Goal: Task Accomplishment & Management: Manage account settings

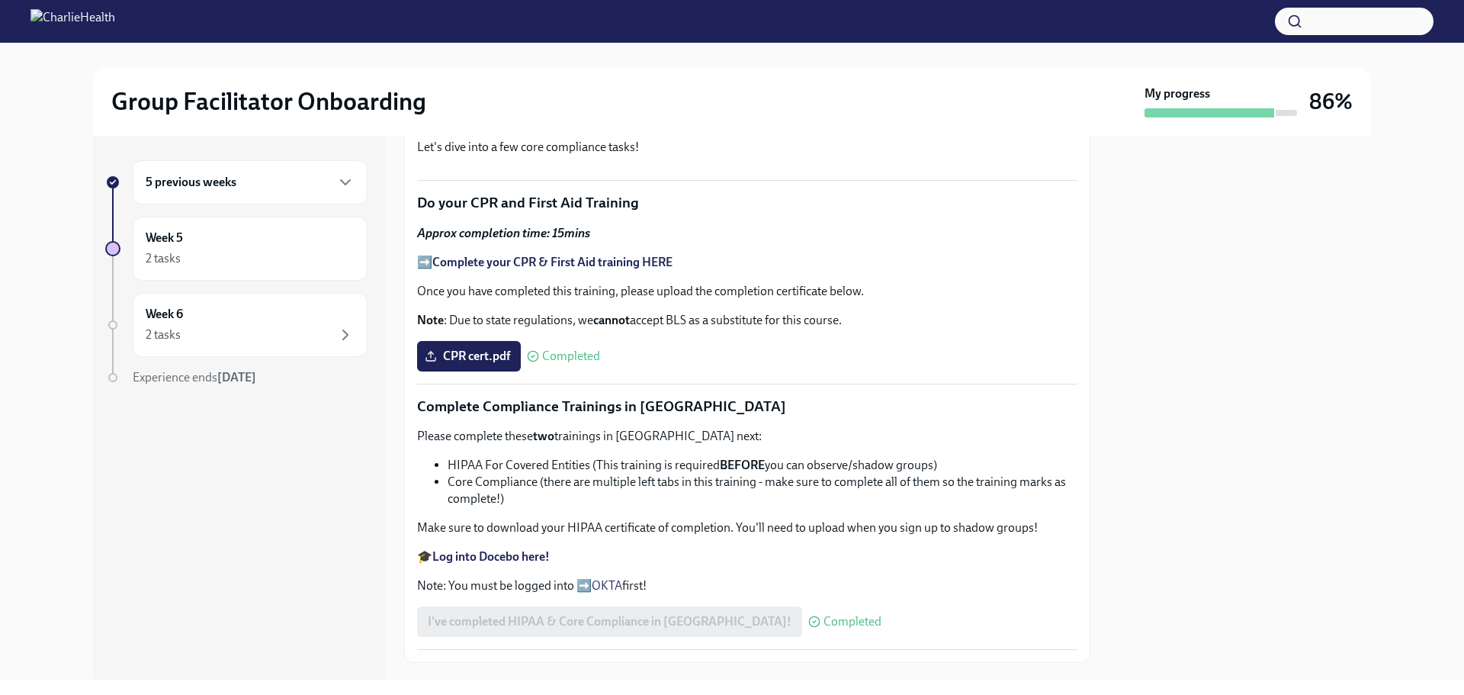
scroll to position [229, 0]
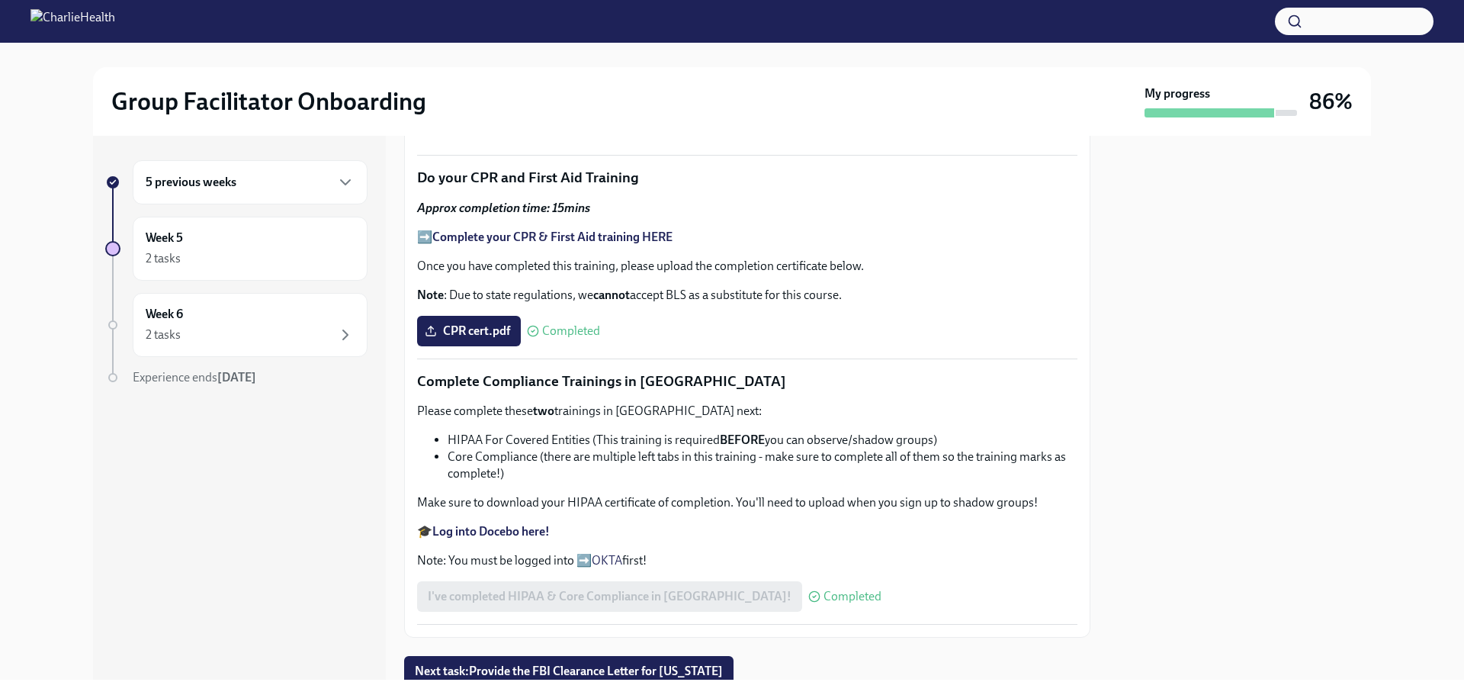
click at [241, 173] on div "5 previous weeks" at bounding box center [250, 182] width 235 height 44
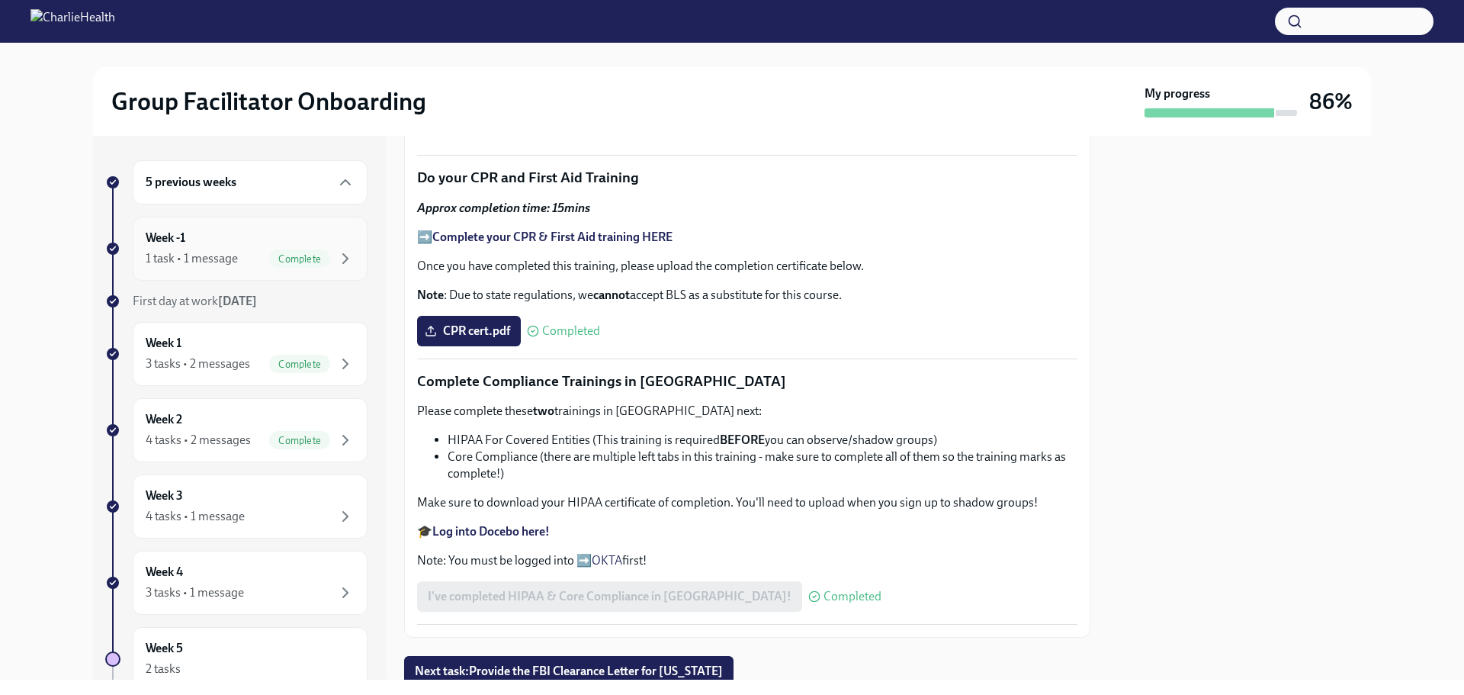
click at [226, 252] on div "1 task • 1 message" at bounding box center [192, 258] width 92 height 17
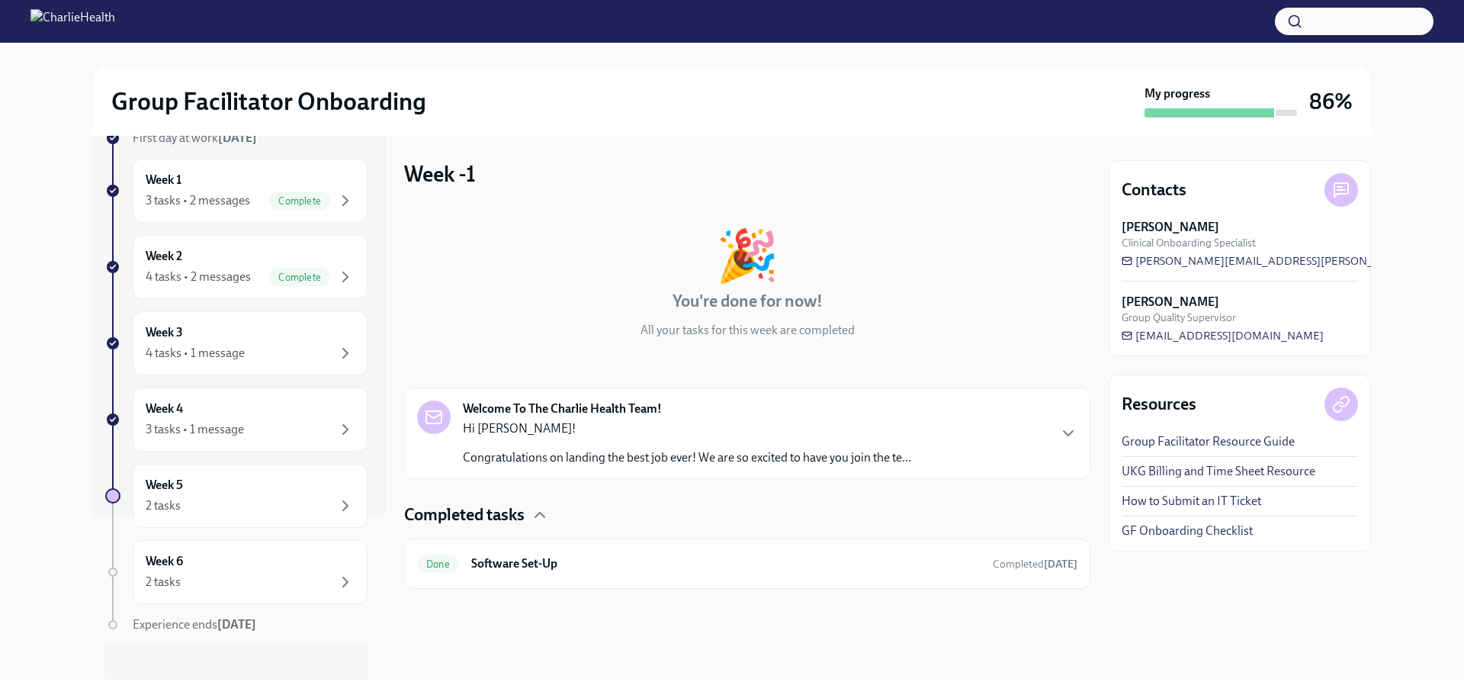
scroll to position [178, 0]
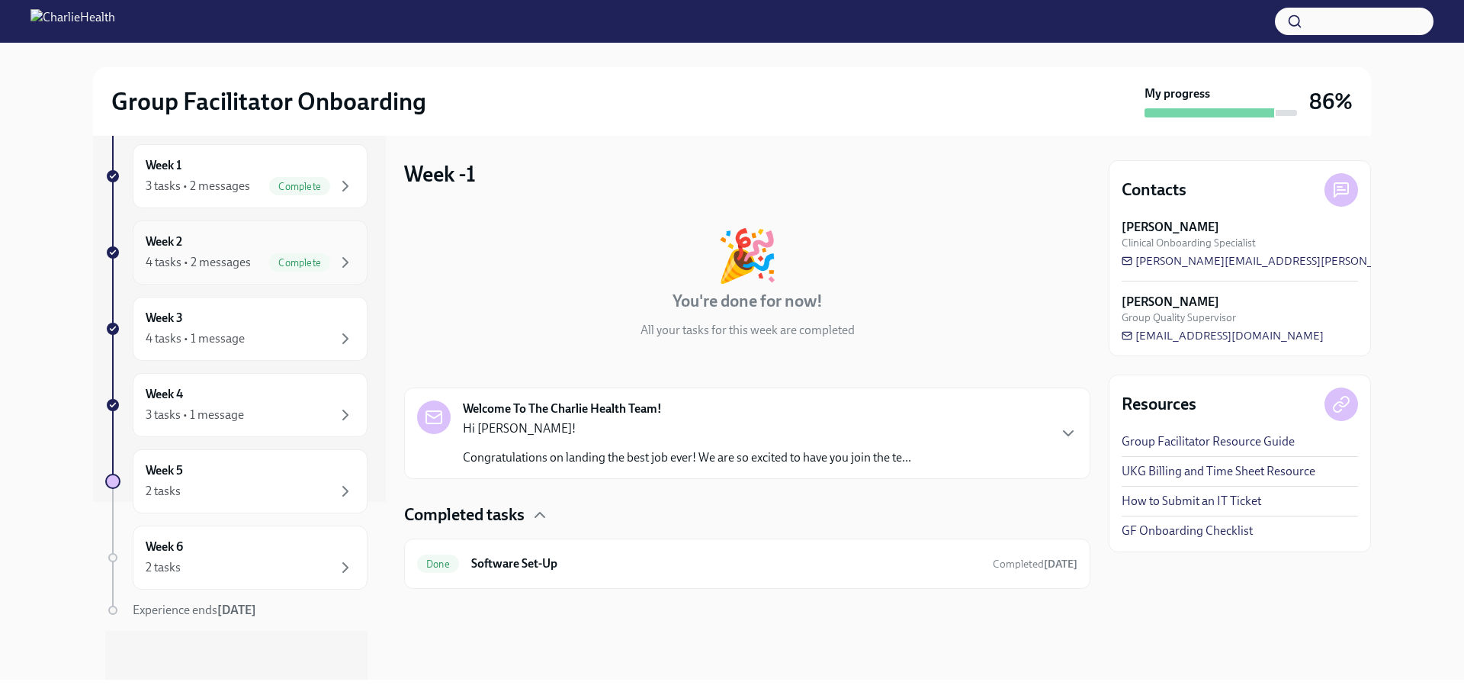
click at [207, 256] on div "4 tasks • 2 messages" at bounding box center [198, 262] width 105 height 17
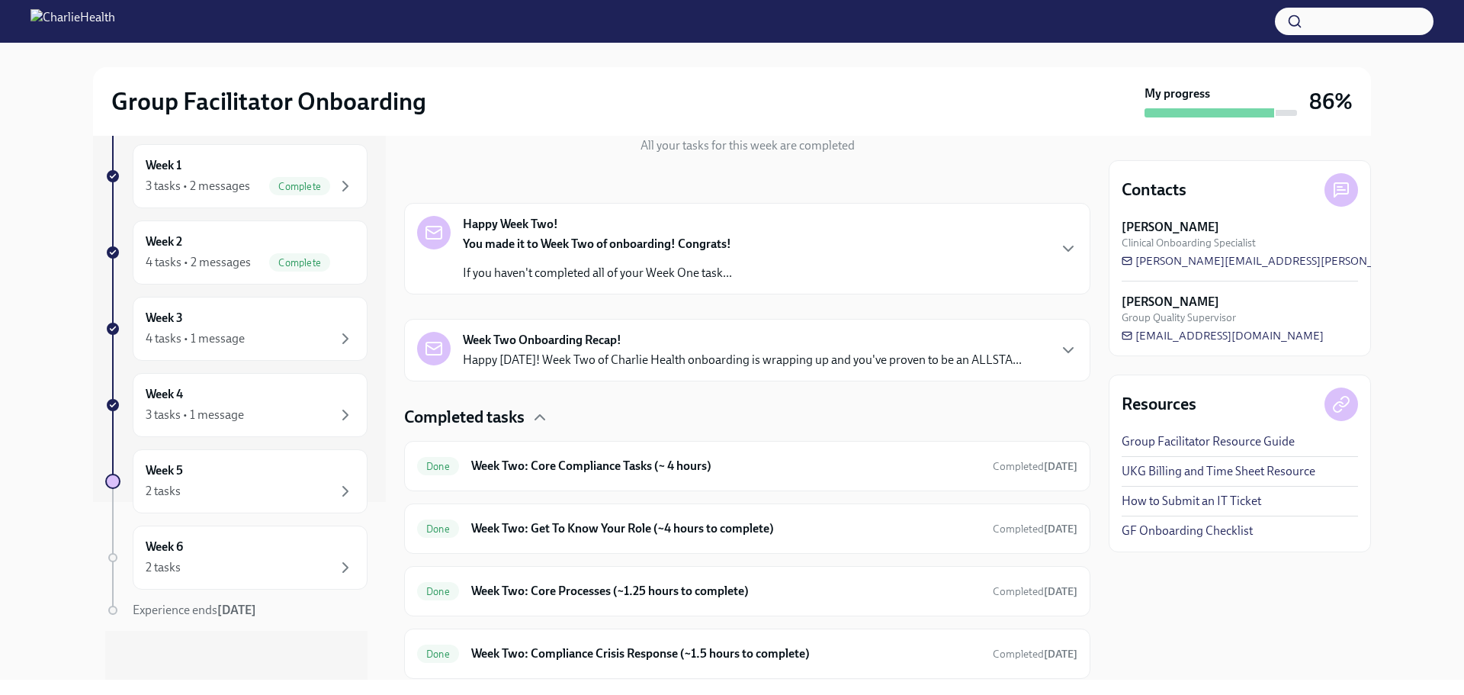
scroll to position [233, 0]
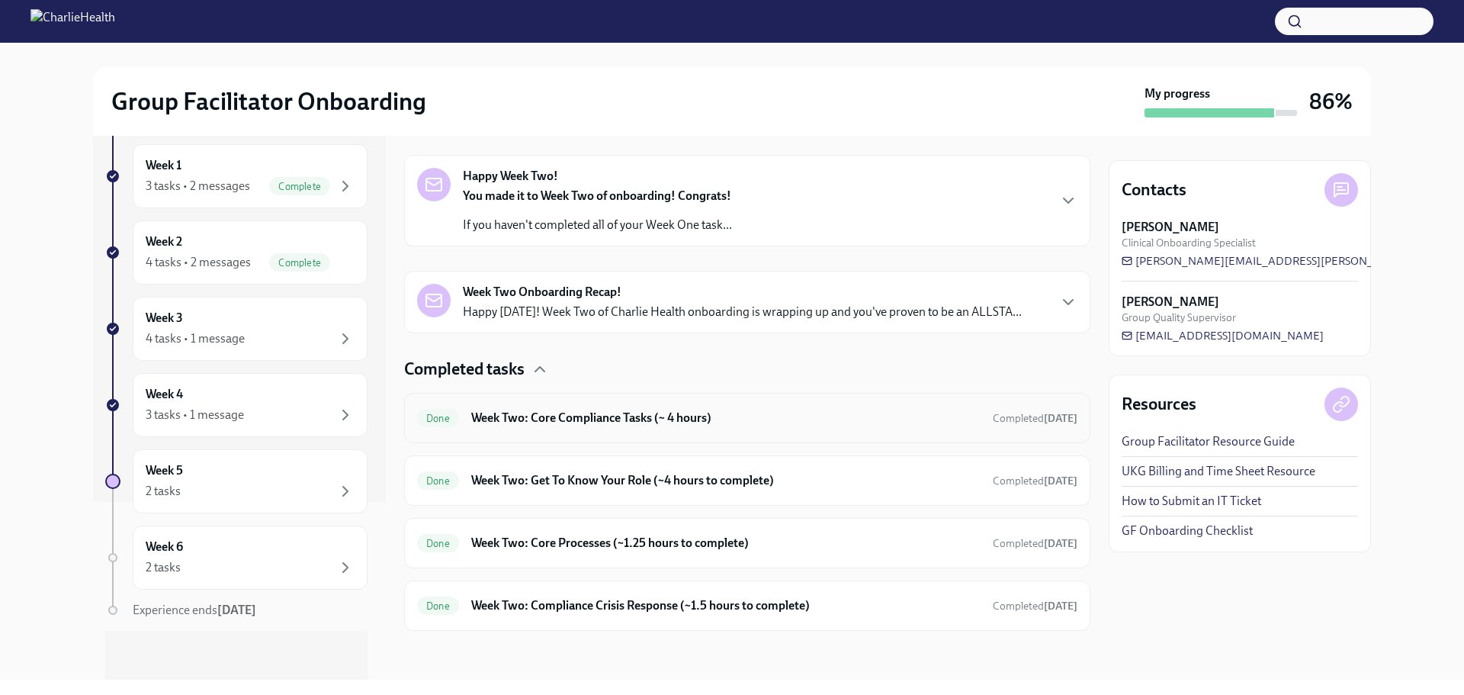
click at [768, 426] on h6 "Week Two: Core Compliance Tasks (~ 4 hours)" at bounding box center [725, 418] width 509 height 17
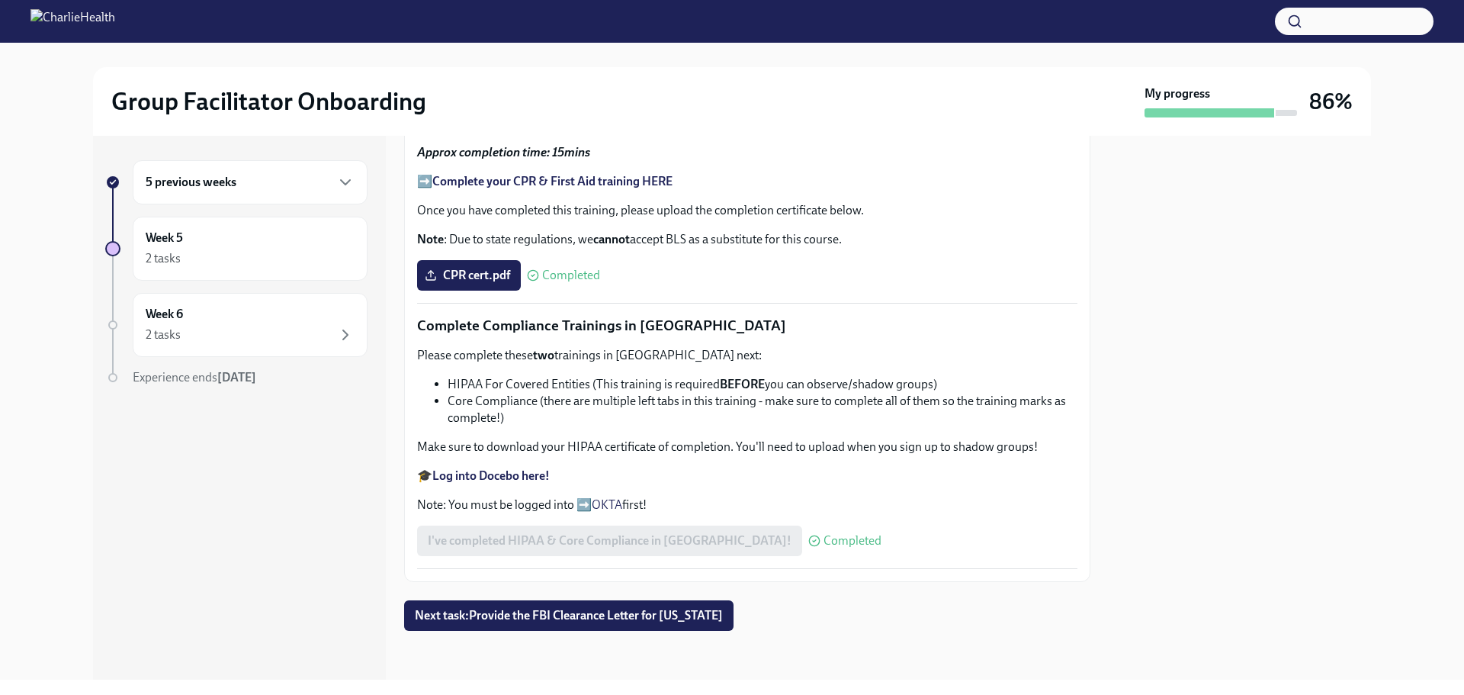
scroll to position [934, 0]
click at [326, 191] on div "5 previous weeks" at bounding box center [250, 182] width 209 height 18
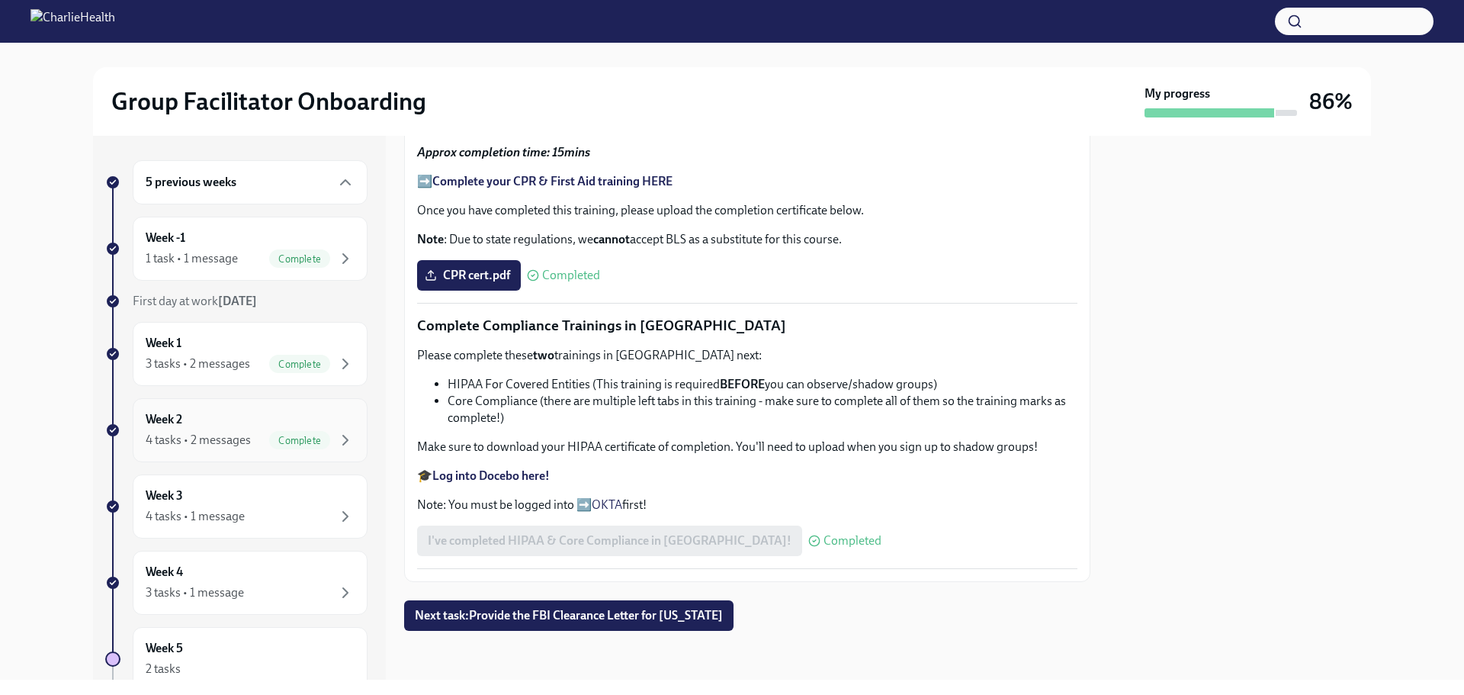
click at [312, 428] on div "Week 2 4 tasks • 2 messages Complete" at bounding box center [250, 430] width 209 height 38
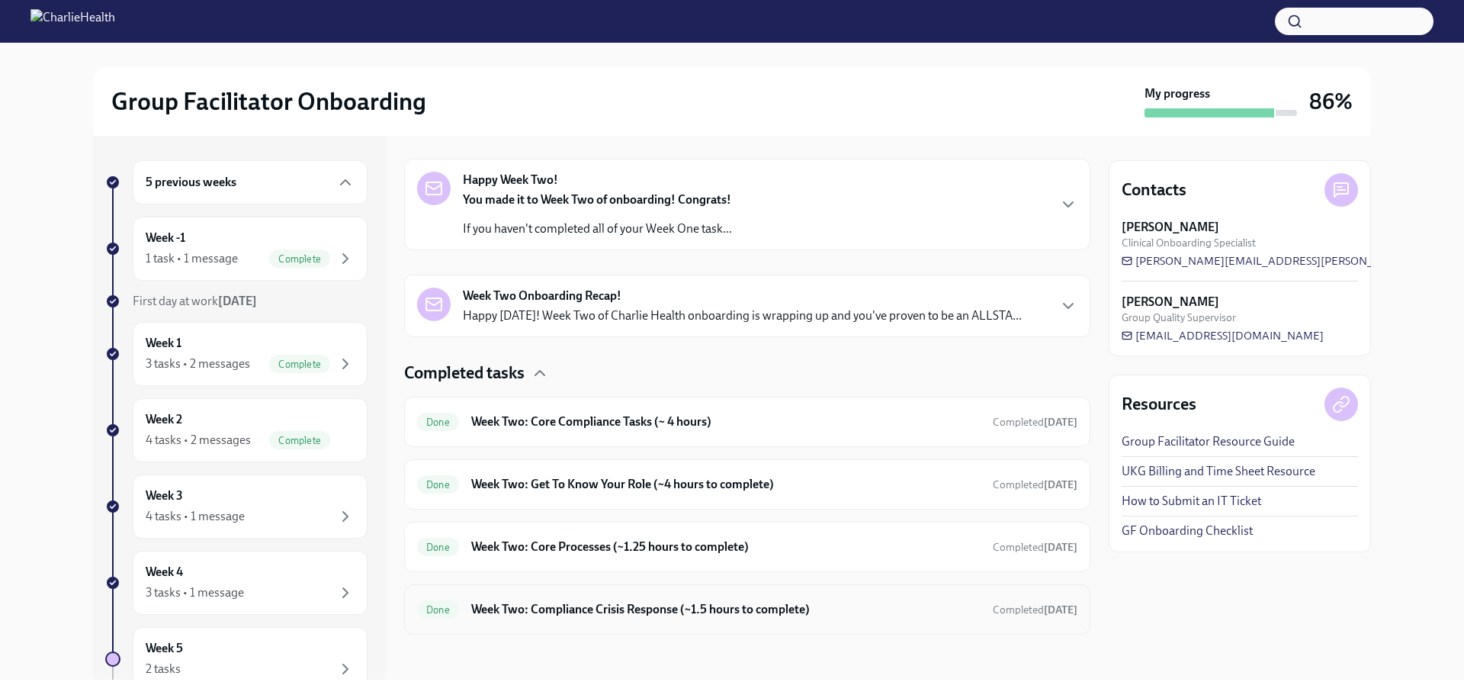
scroll to position [233, 0]
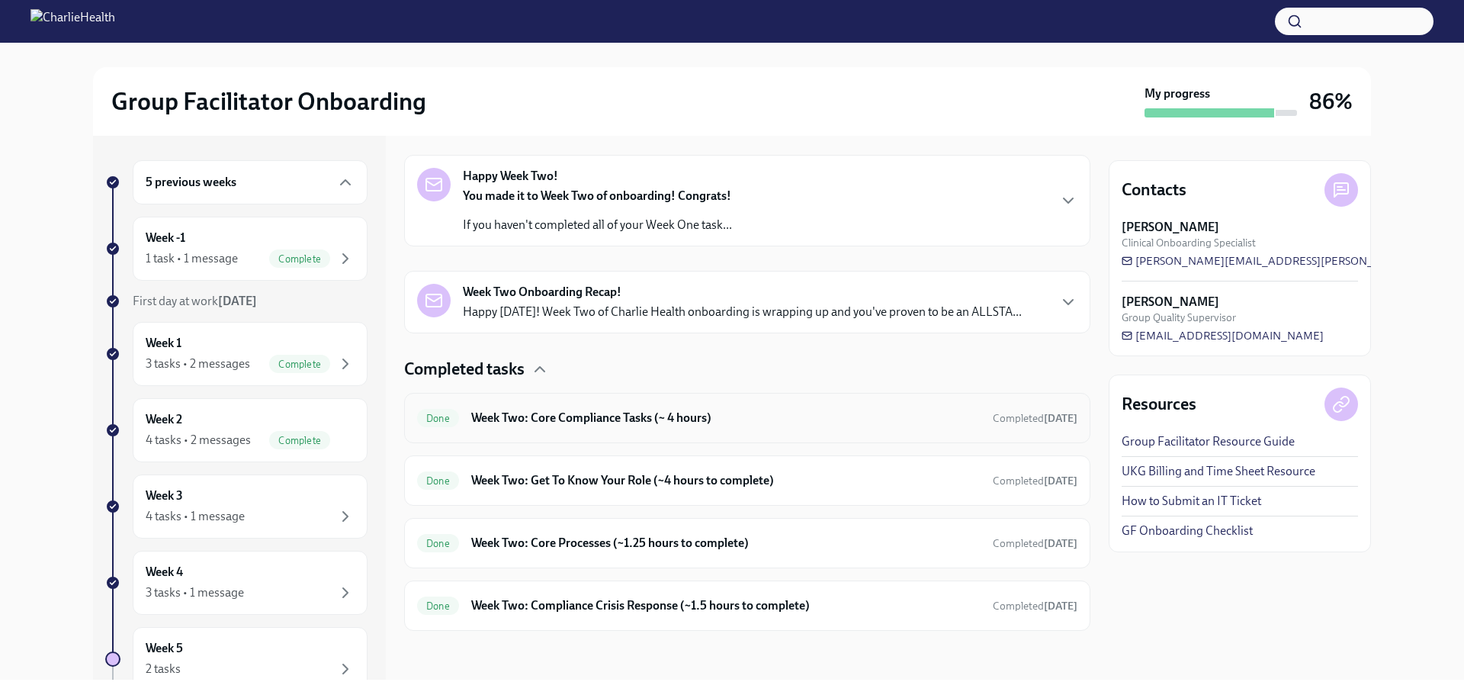
click at [812, 427] on div "Done Week Two: Core Compliance Tasks (~ 4 hours) Completed [DATE]" at bounding box center [747, 418] width 660 height 24
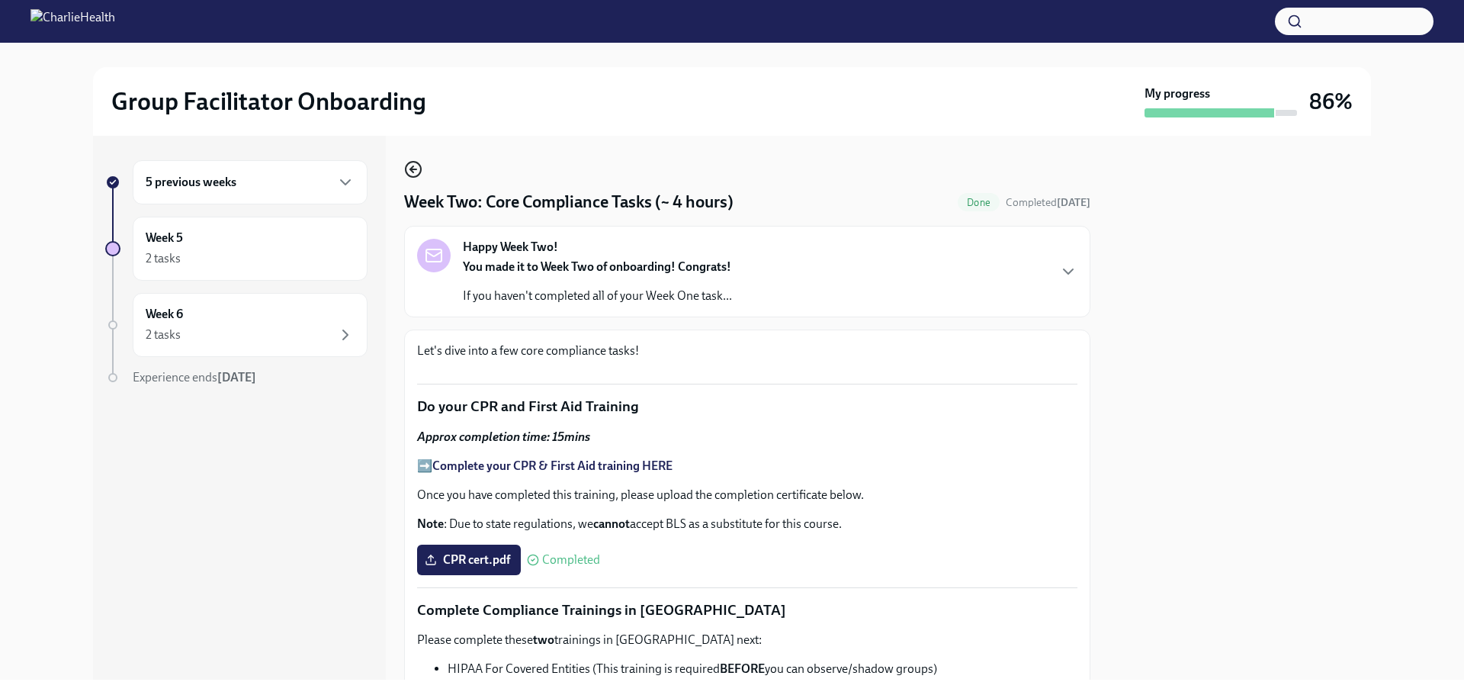
click at [416, 176] on circle "button" at bounding box center [413, 169] width 15 height 15
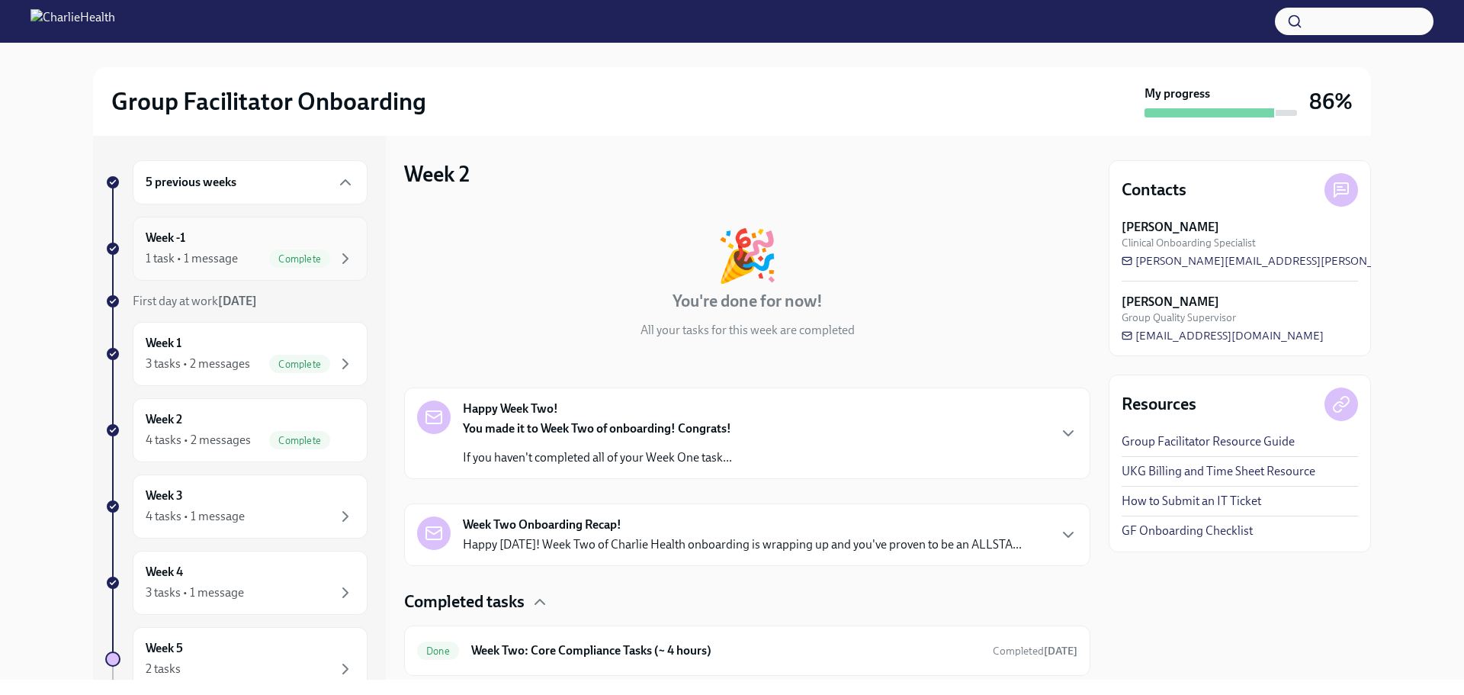
click at [230, 244] on div "Week -1 1 task • 1 message Complete" at bounding box center [250, 249] width 209 height 38
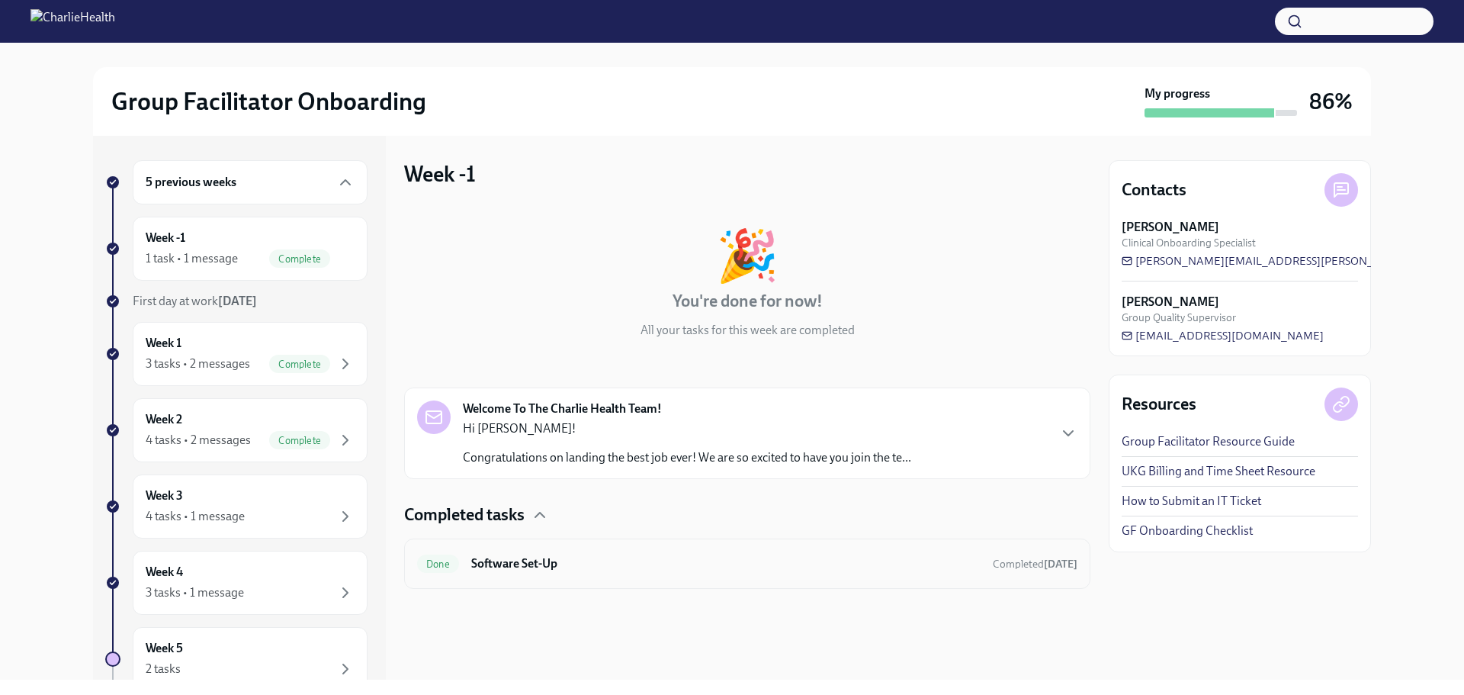
click at [647, 543] on div "Done Software Set-Up Completed [DATE]" at bounding box center [747, 563] width 686 height 50
click at [632, 559] on h6 "Software Set-Up" at bounding box center [725, 563] width 509 height 17
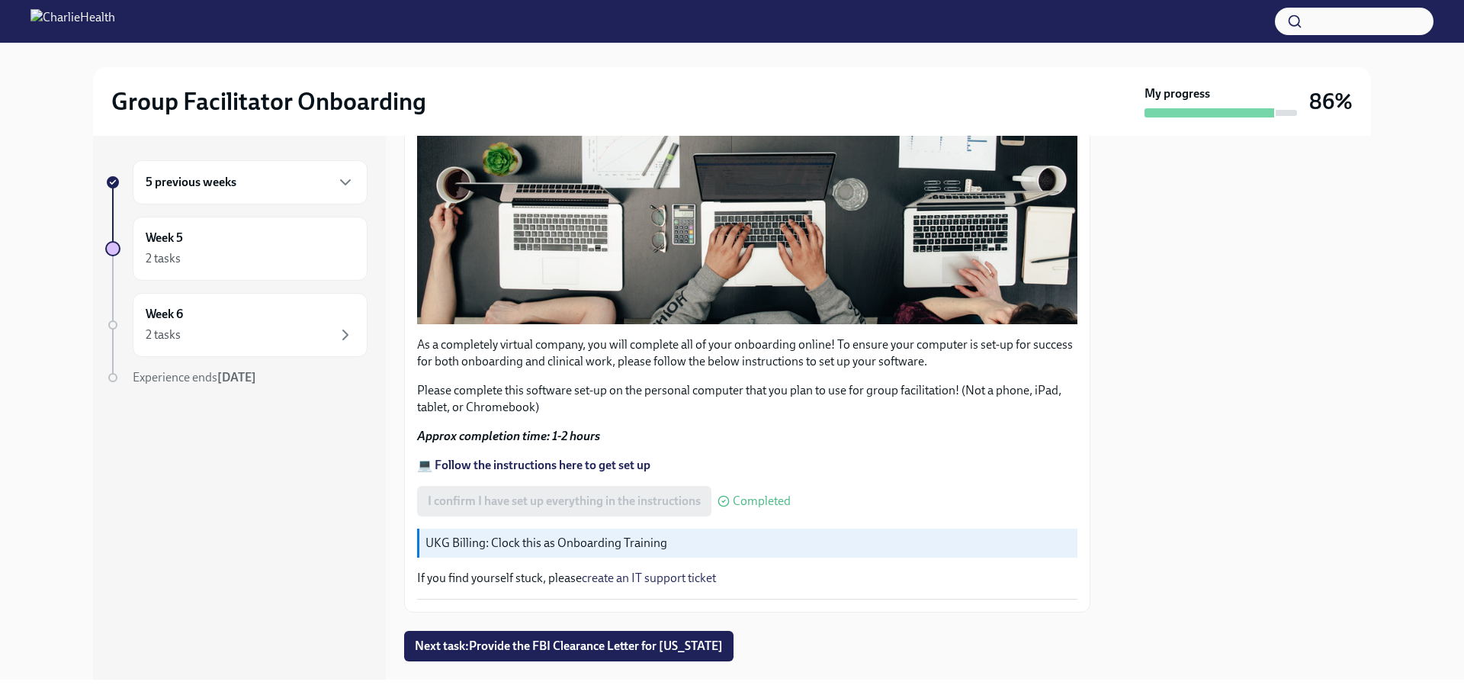
scroll to position [432, 0]
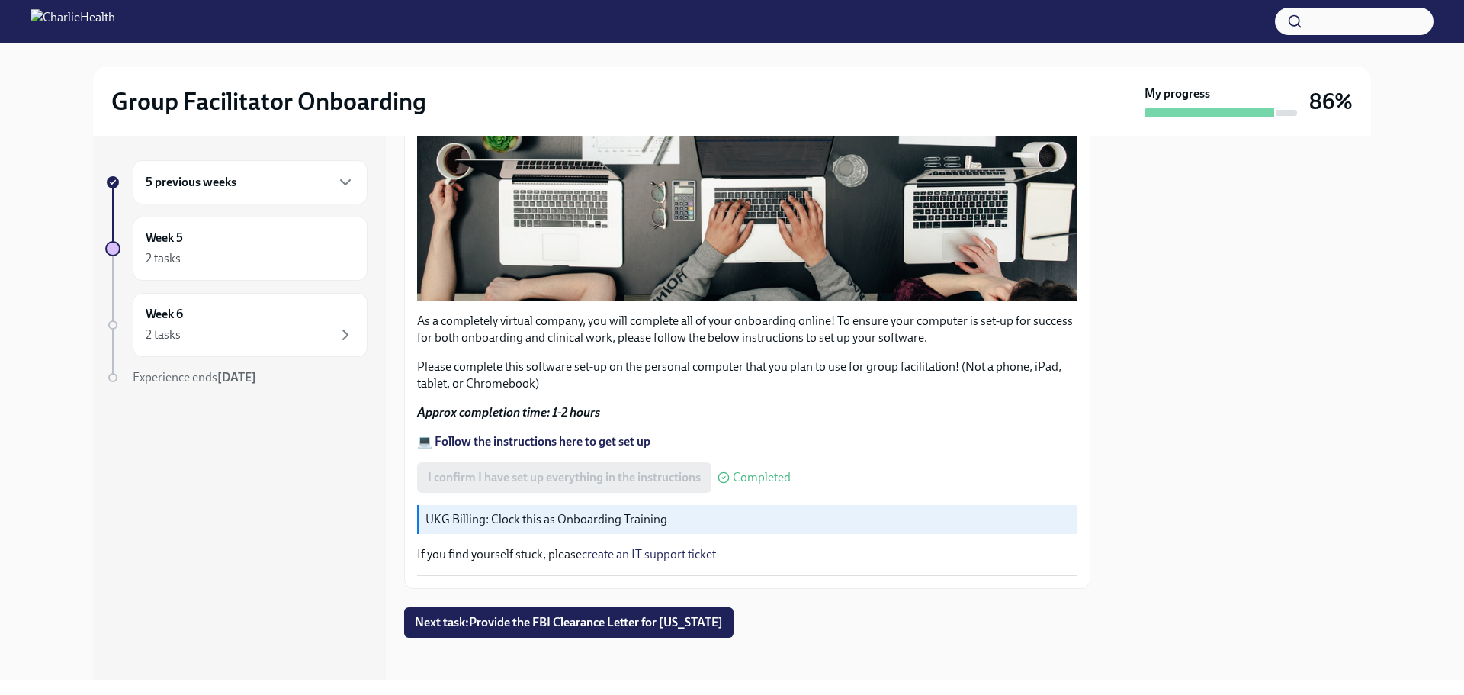
click at [226, 179] on h6 "5 previous weeks" at bounding box center [191, 182] width 91 height 17
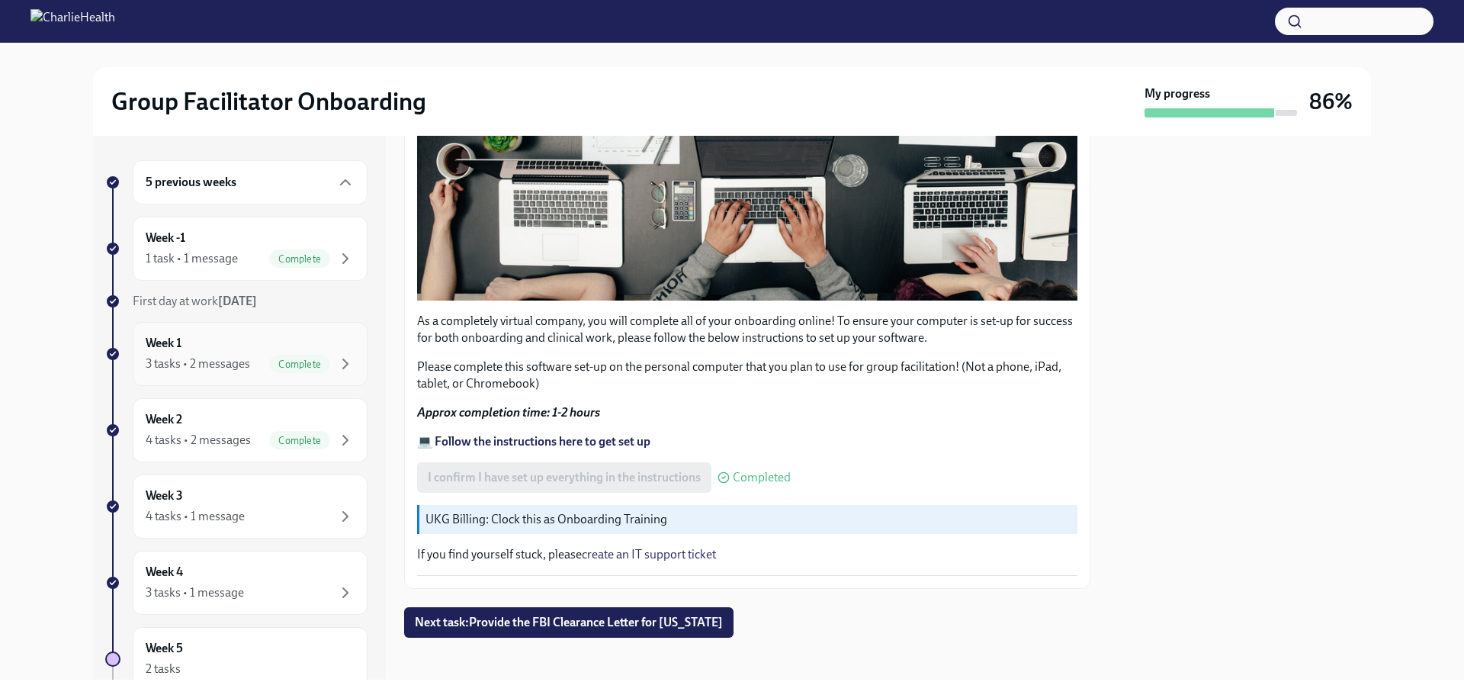
click at [257, 362] on div "3 tasks • 2 messages Complete" at bounding box center [250, 364] width 209 height 18
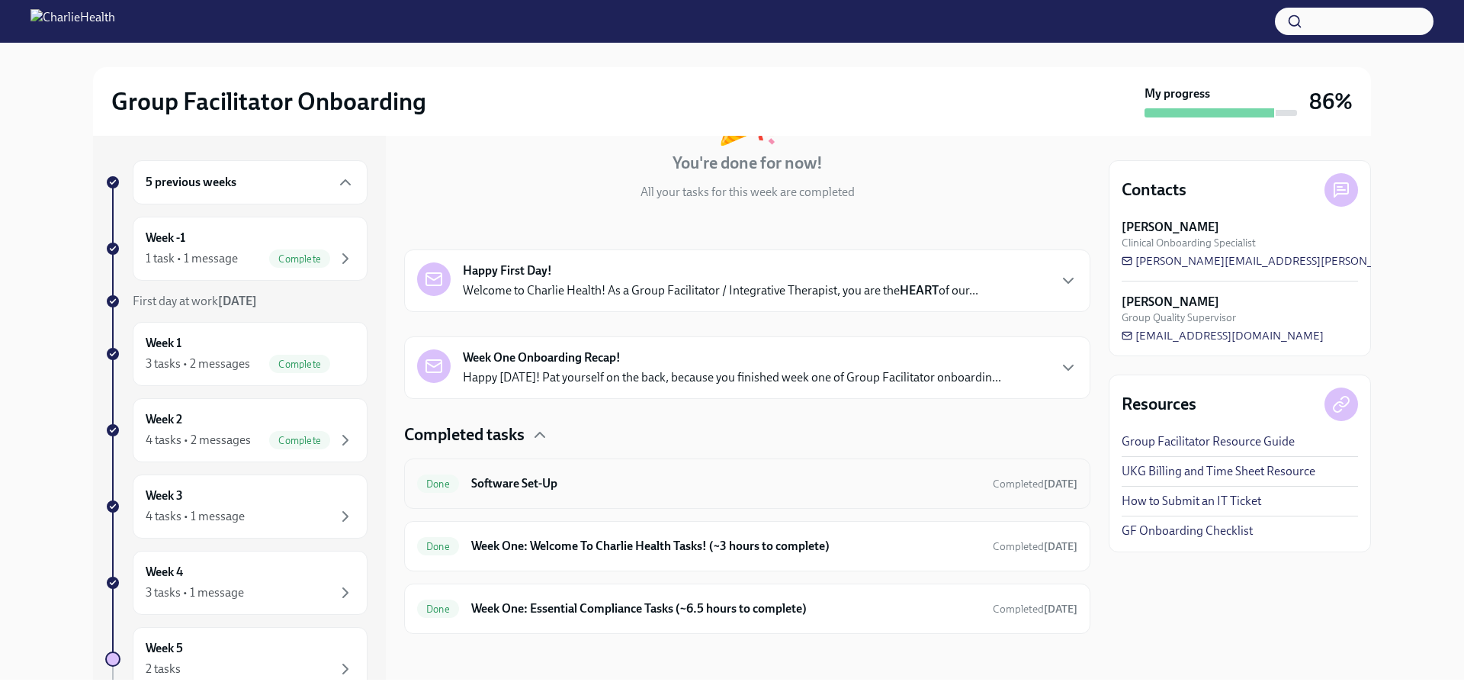
scroll to position [141, 0]
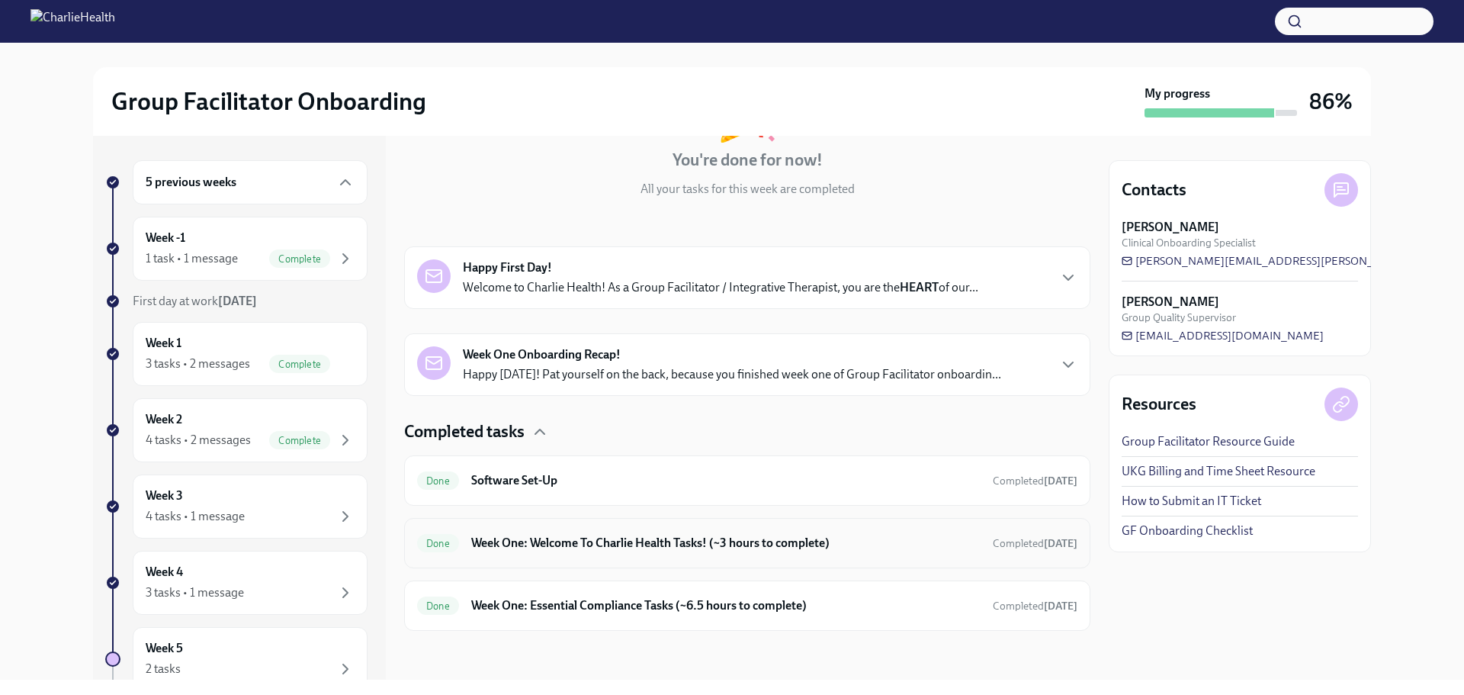
click at [786, 541] on h6 "Week One: Welcome To Charlie Health Tasks! (~3 hours to complete)" at bounding box center [725, 543] width 509 height 17
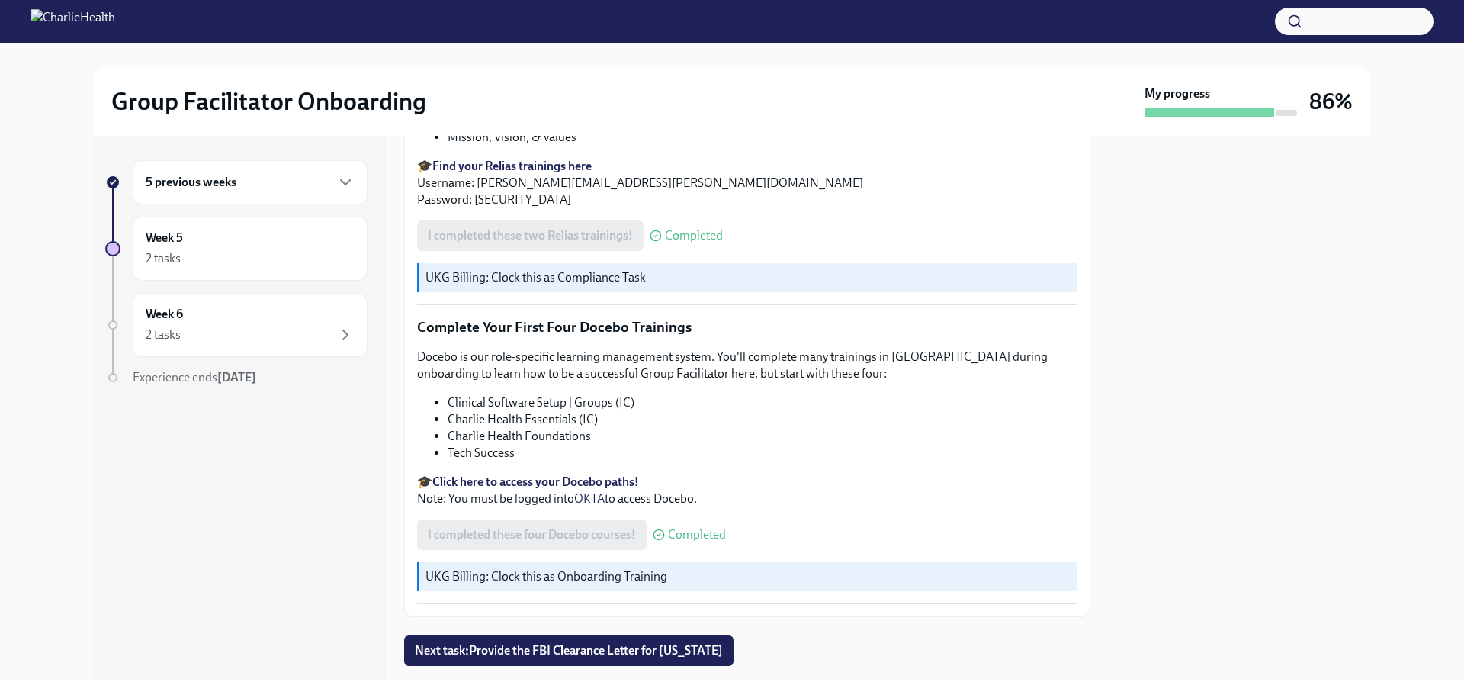
scroll to position [2049, 0]
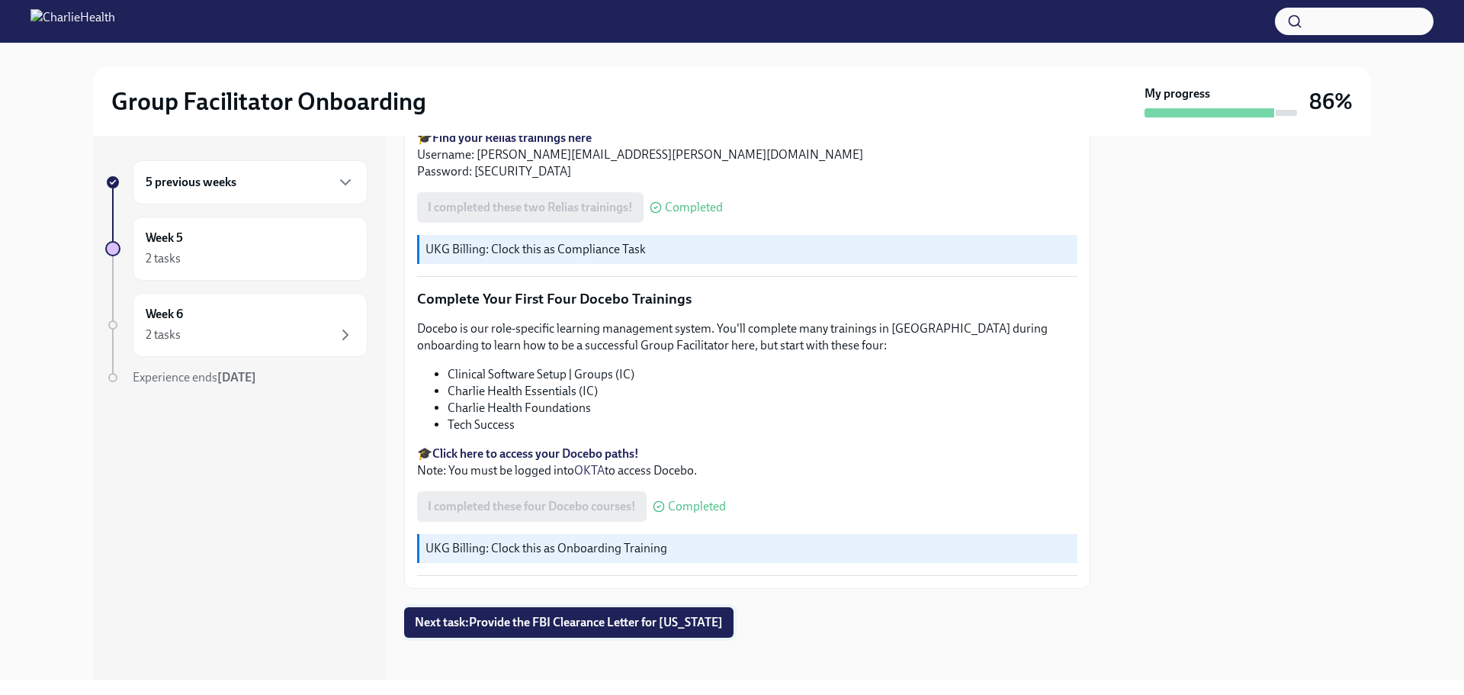
click at [513, 615] on span "Next task : Provide the FBI Clearance Letter for [US_STATE]" at bounding box center [569, 622] width 308 height 15
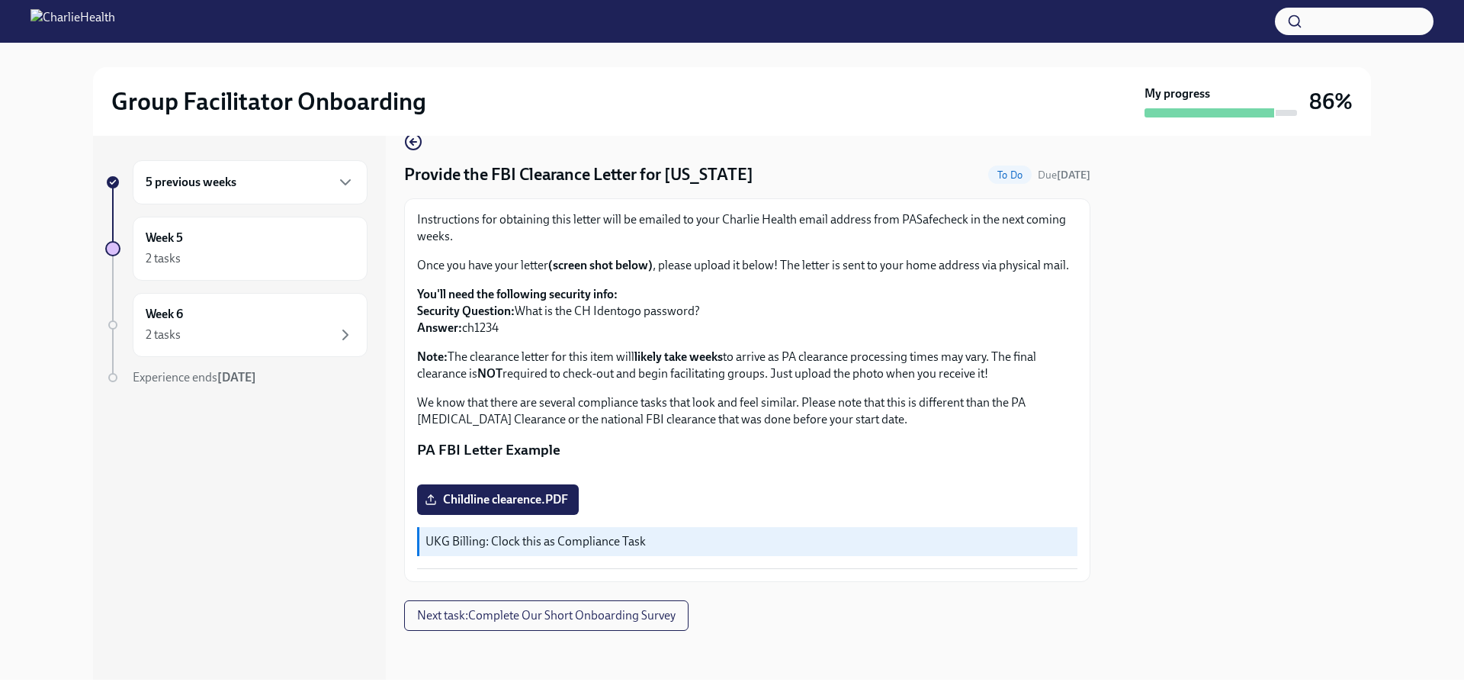
scroll to position [260, 0]
click at [619, 616] on span "Next task : Complete Our Short Onboarding Survey" at bounding box center [546, 615] width 259 height 15
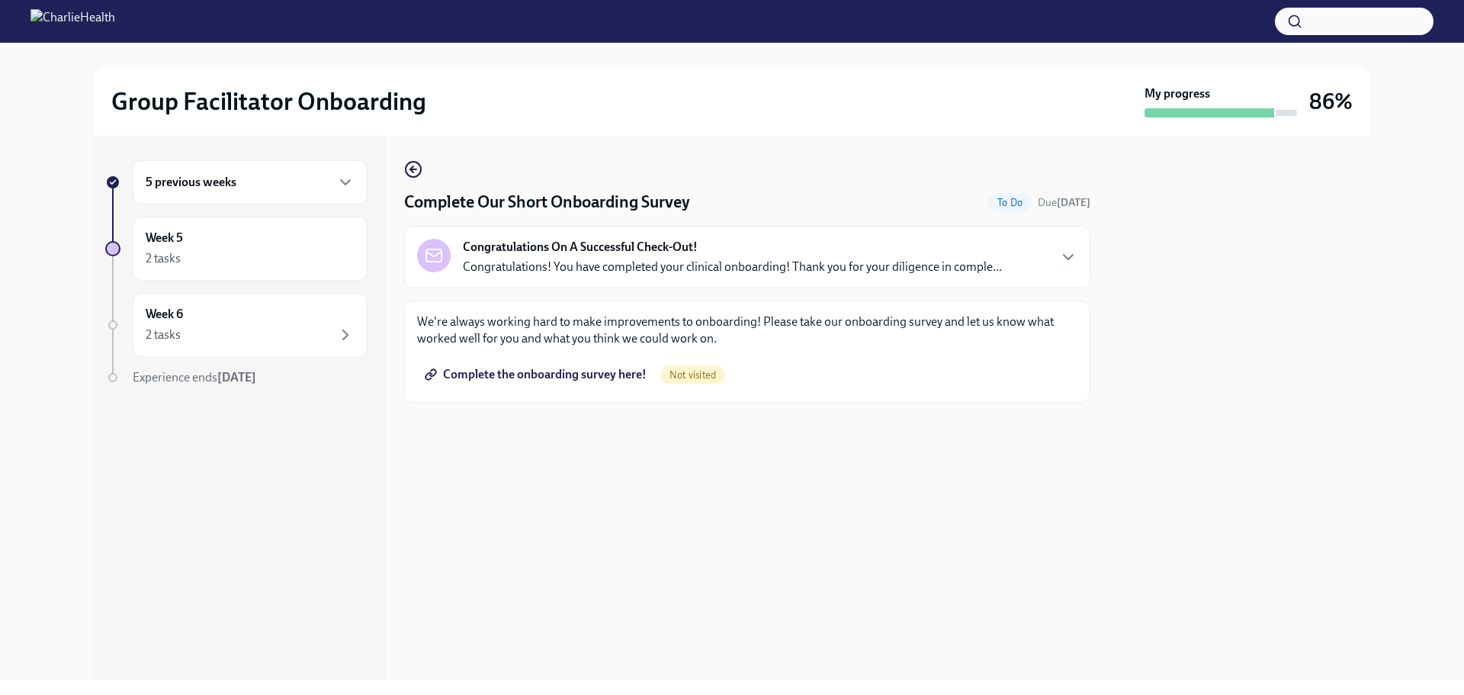
click at [184, 189] on h6 "5 previous weeks" at bounding box center [191, 182] width 91 height 17
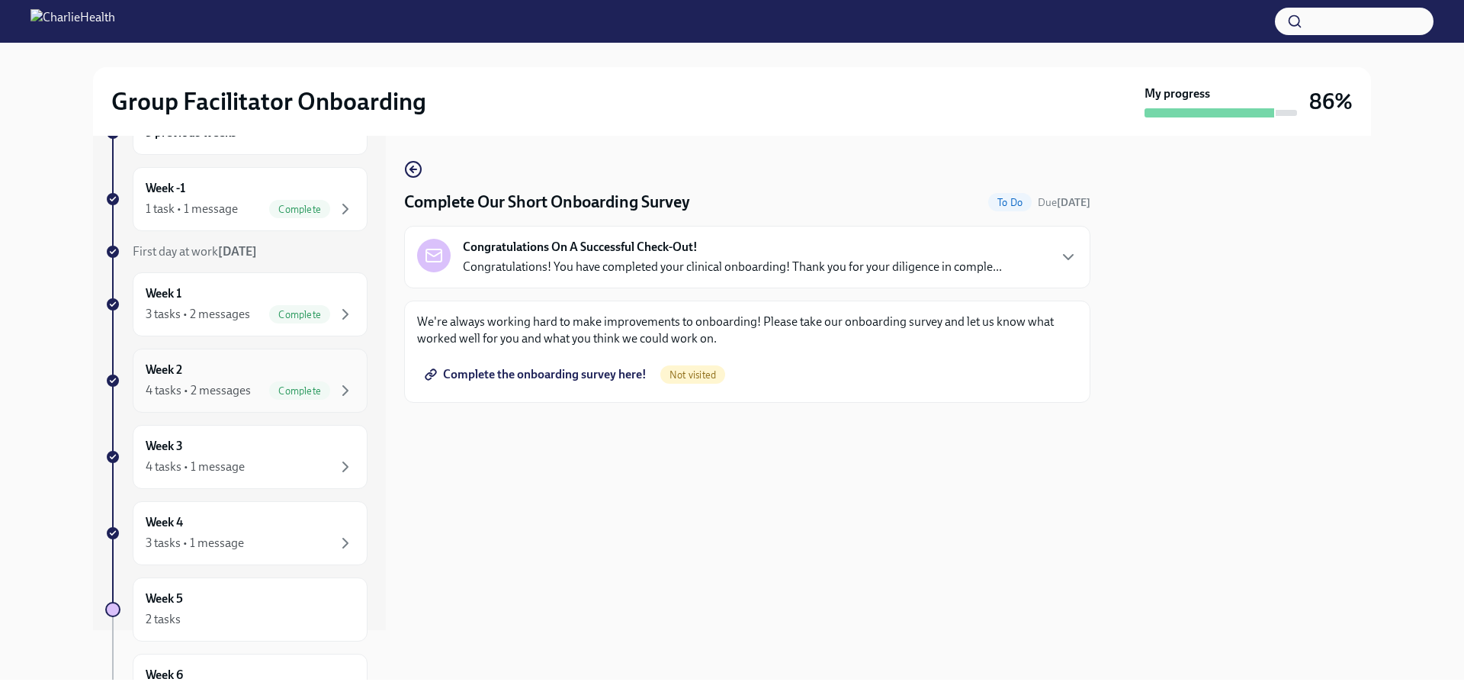
scroll to position [178, 0]
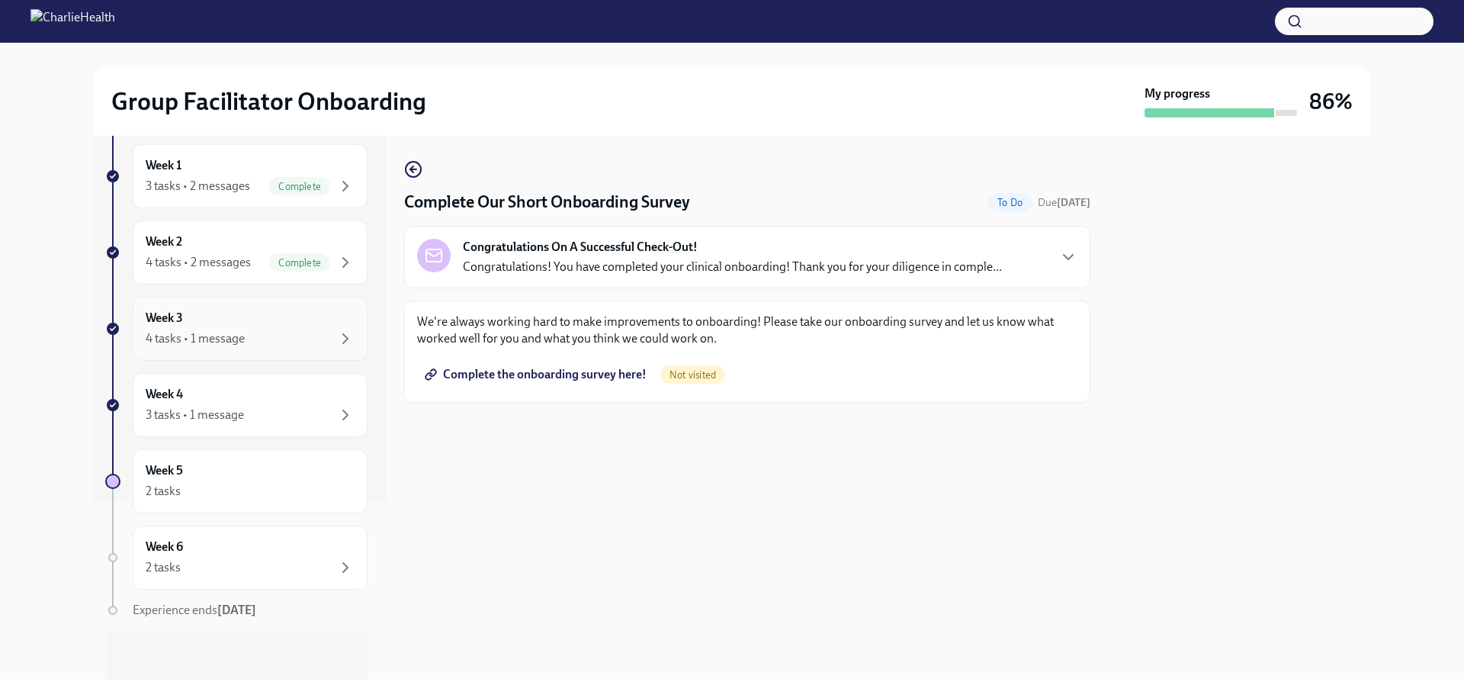
click at [215, 333] on div "4 tasks • 1 message" at bounding box center [195, 338] width 99 height 17
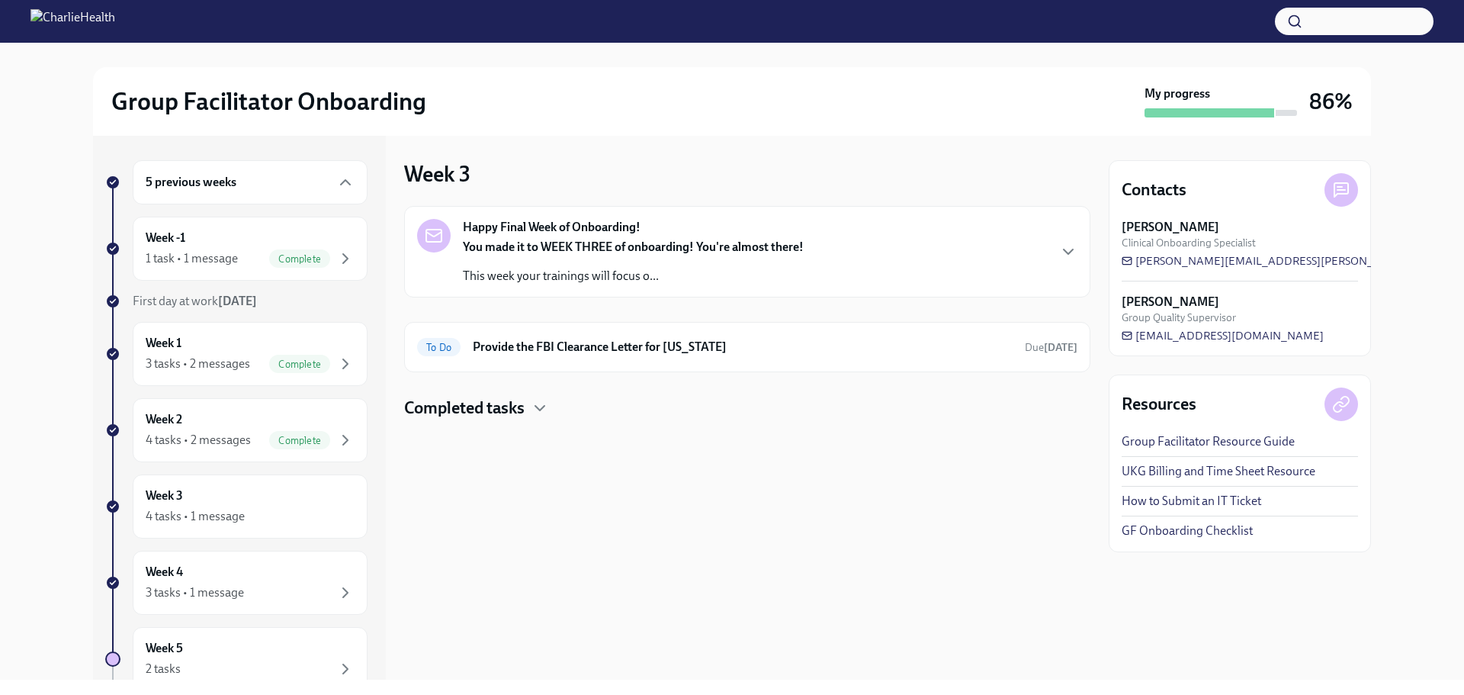
click at [1068, 266] on div "Happy Final Week of Onboarding! You made it to WEEK THREE of onboarding! You're…" at bounding box center [747, 252] width 660 height 66
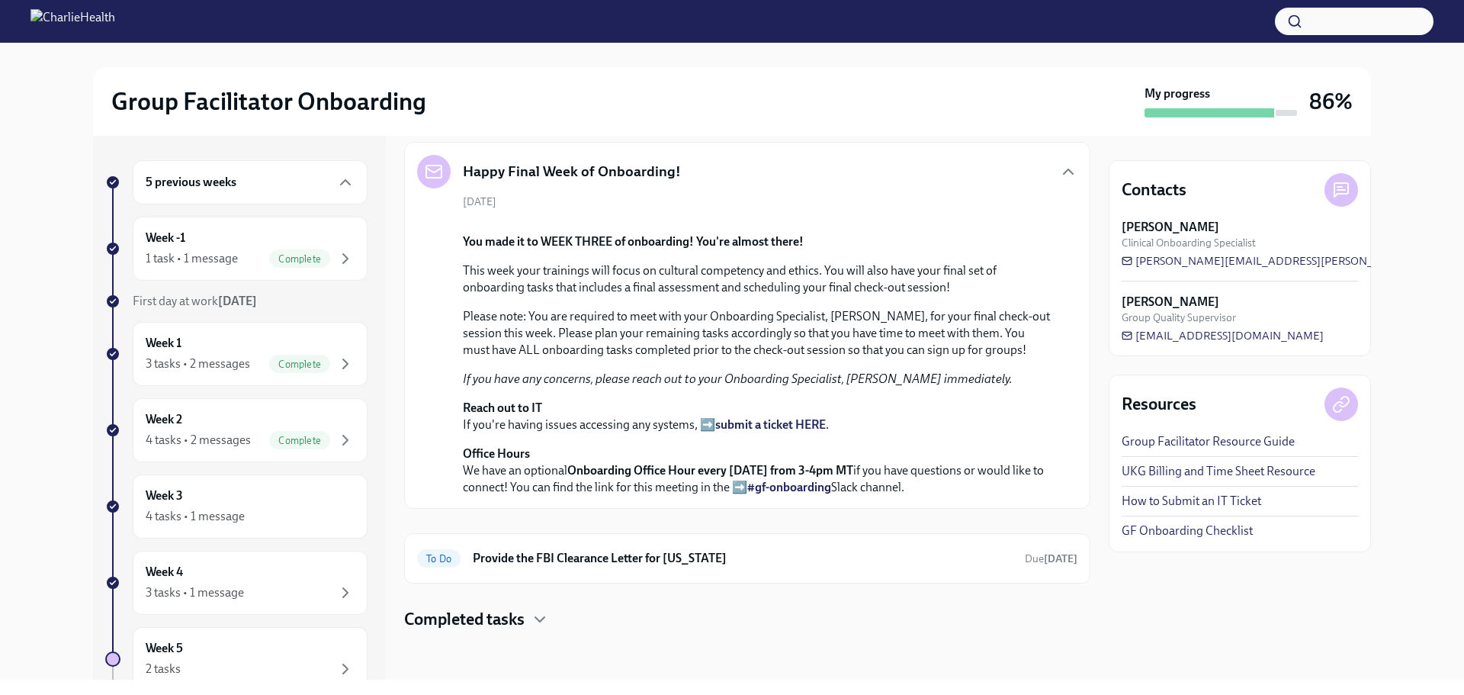
scroll to position [407, 0]
click at [528, 568] on div "To Do Provide the FBI Clearance Letter for [US_STATE] Due [DATE]" at bounding box center [747, 558] width 660 height 24
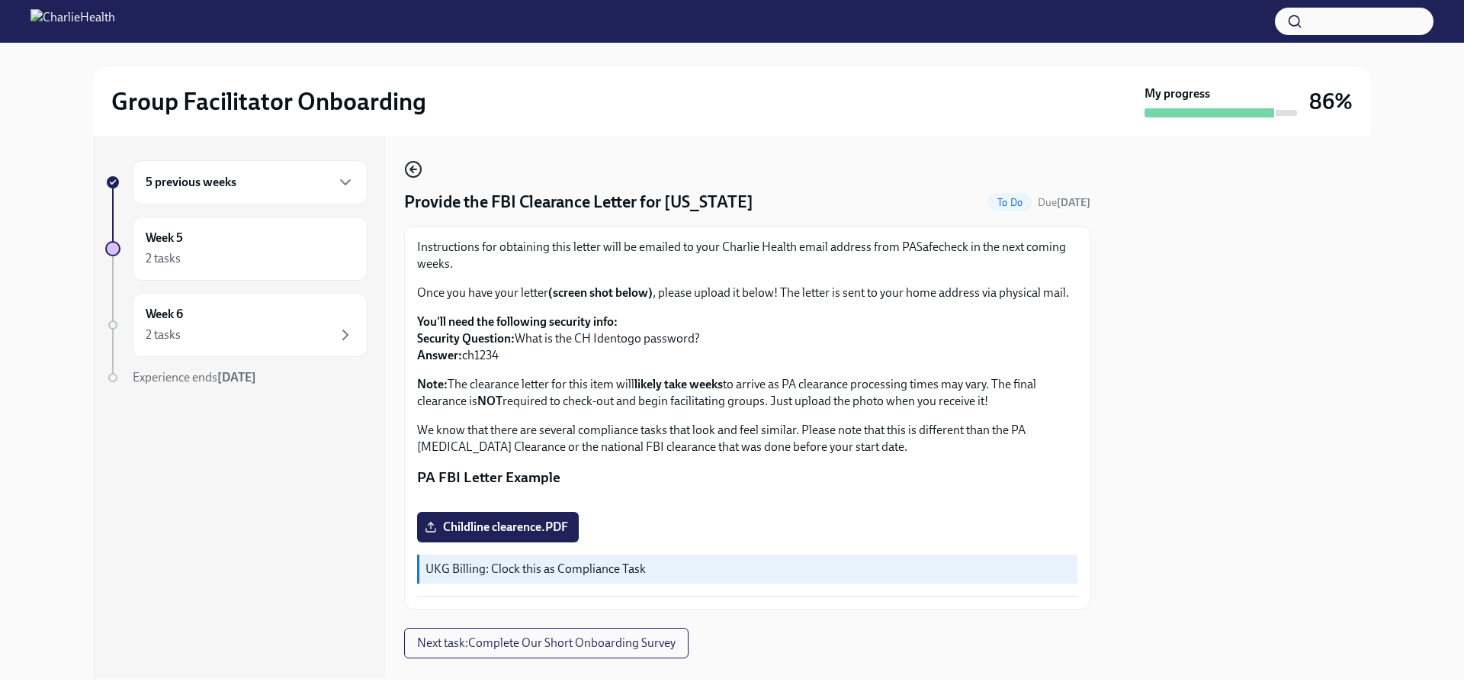
click at [413, 177] on circle "button" at bounding box center [413, 169] width 15 height 15
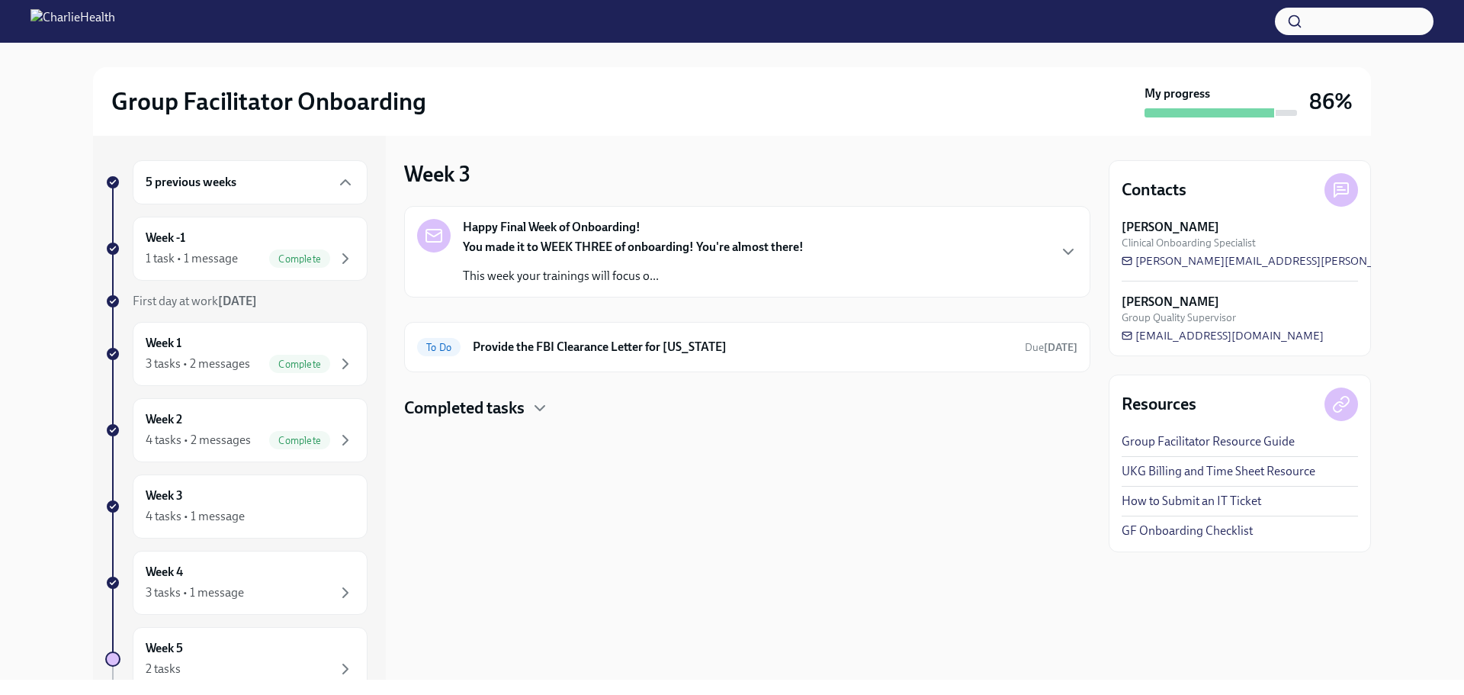
click at [947, 268] on div "Happy Final Week of Onboarding! You made it to WEEK THREE of onboarding! You're…" at bounding box center [747, 252] width 660 height 66
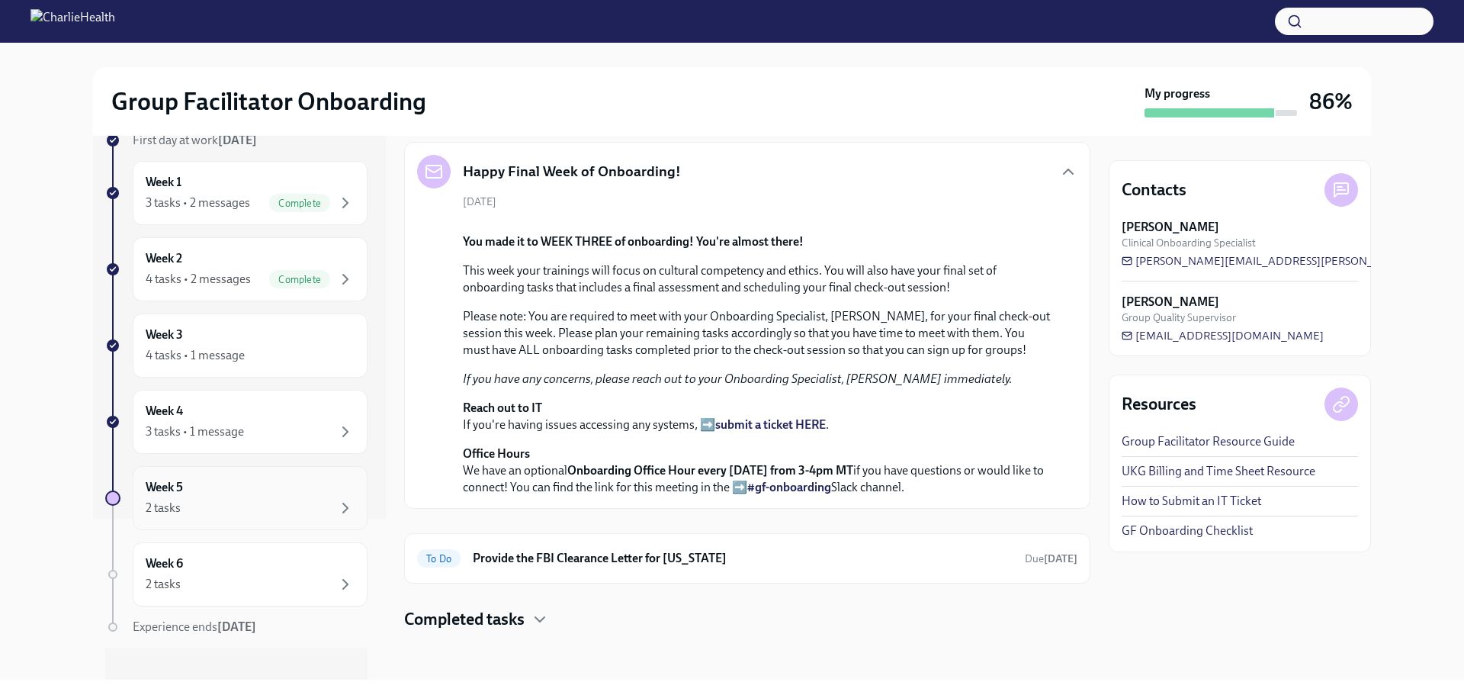
scroll to position [178, 0]
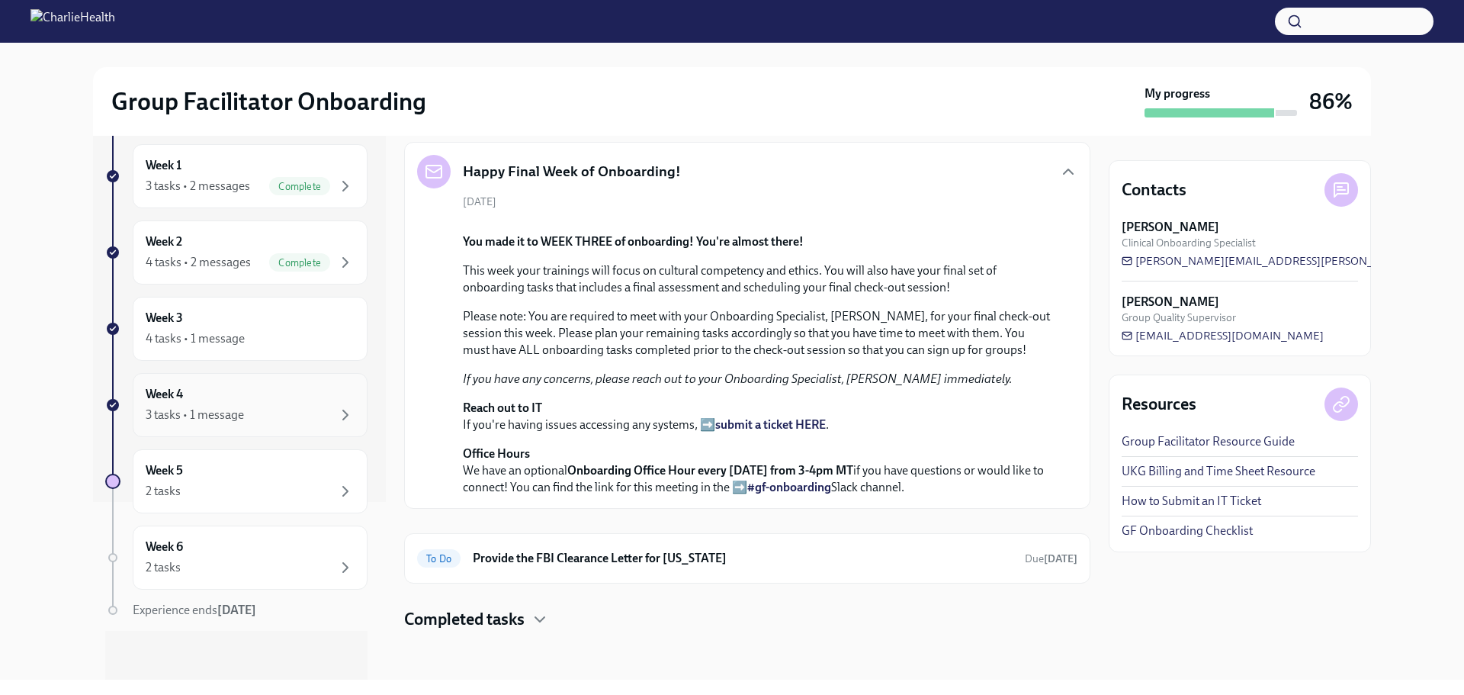
click at [231, 401] on div "Week 4 3 tasks • 1 message" at bounding box center [250, 405] width 209 height 38
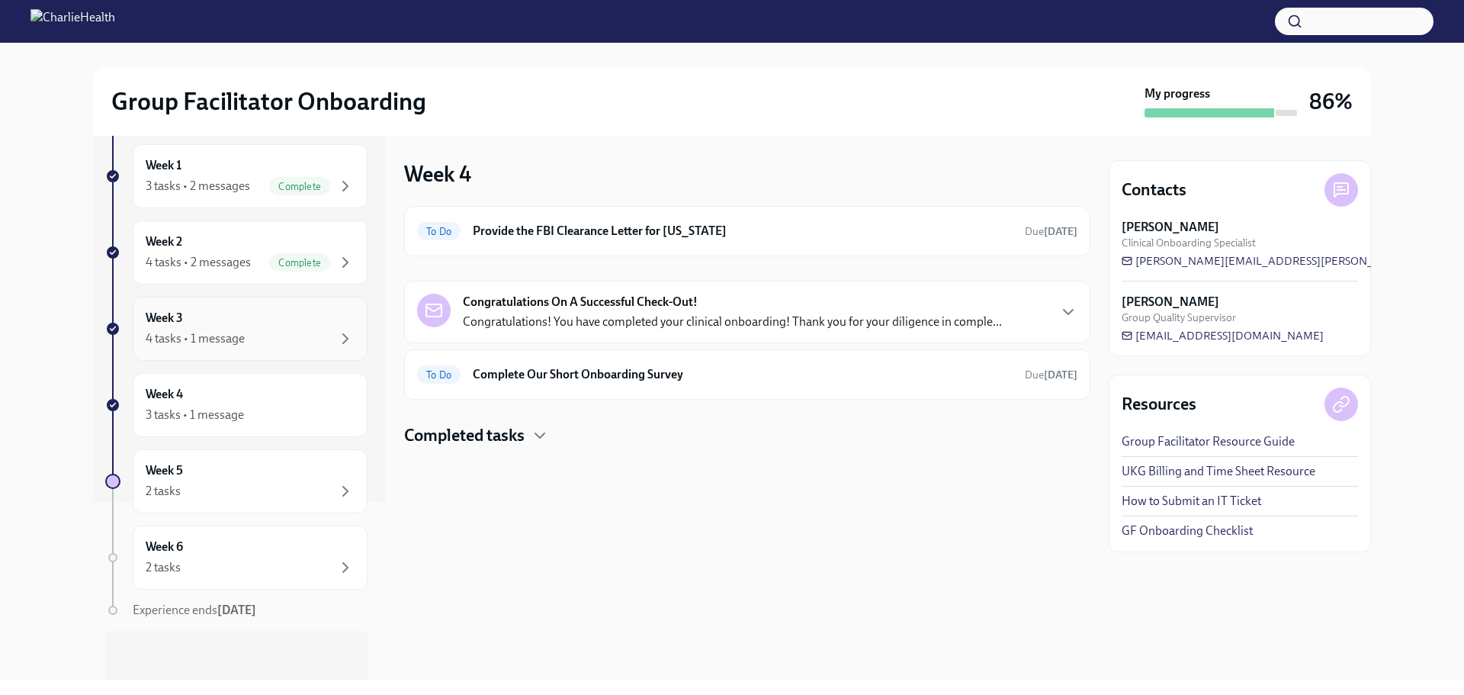
click at [217, 320] on div "Week 3 4 tasks • 1 message" at bounding box center [250, 329] width 209 height 38
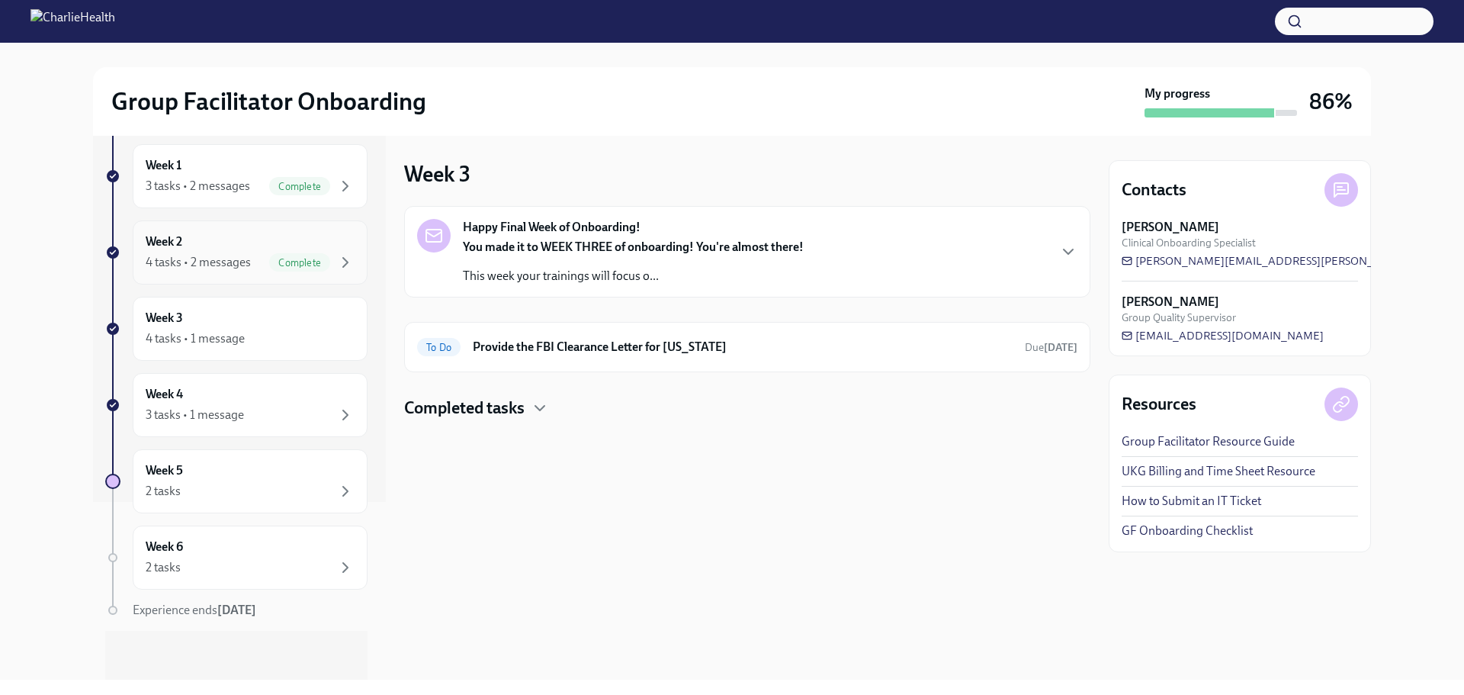
click at [249, 263] on div "4 tasks • 2 messages" at bounding box center [198, 262] width 105 height 17
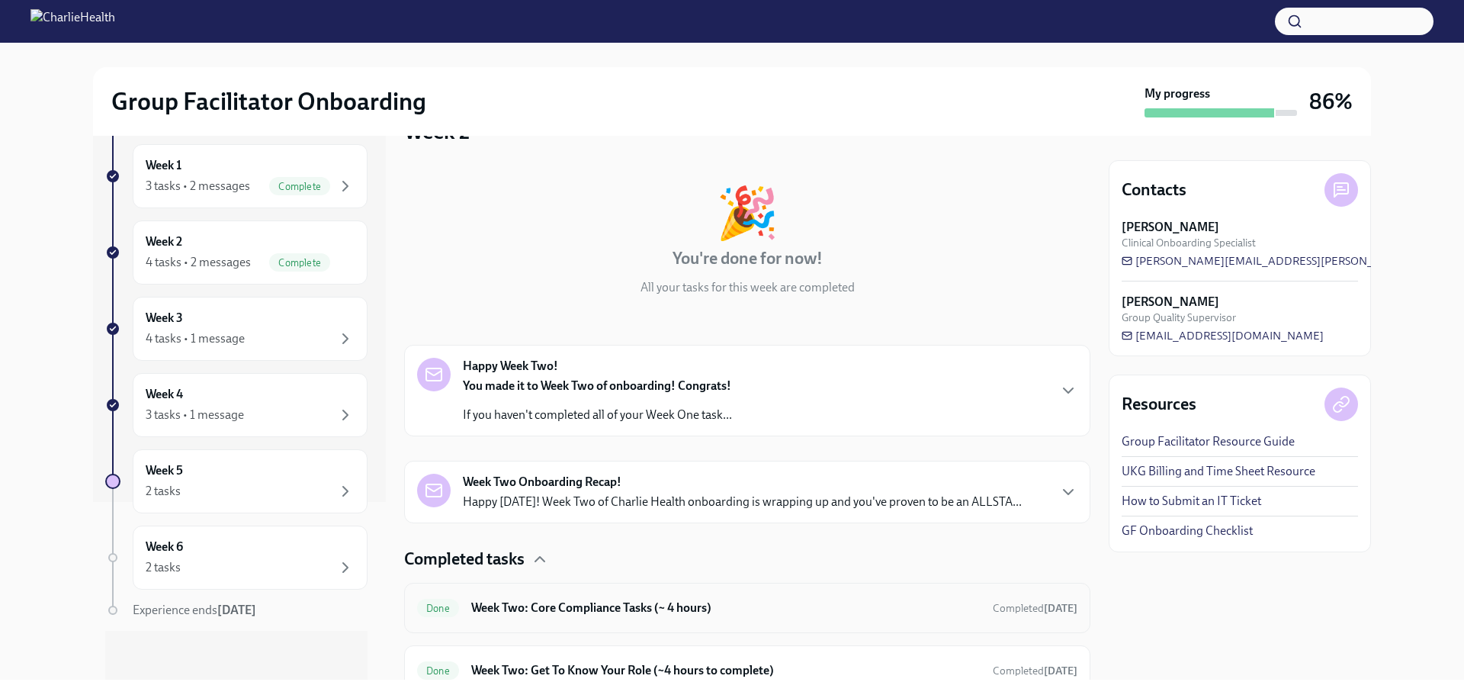
scroll to position [233, 0]
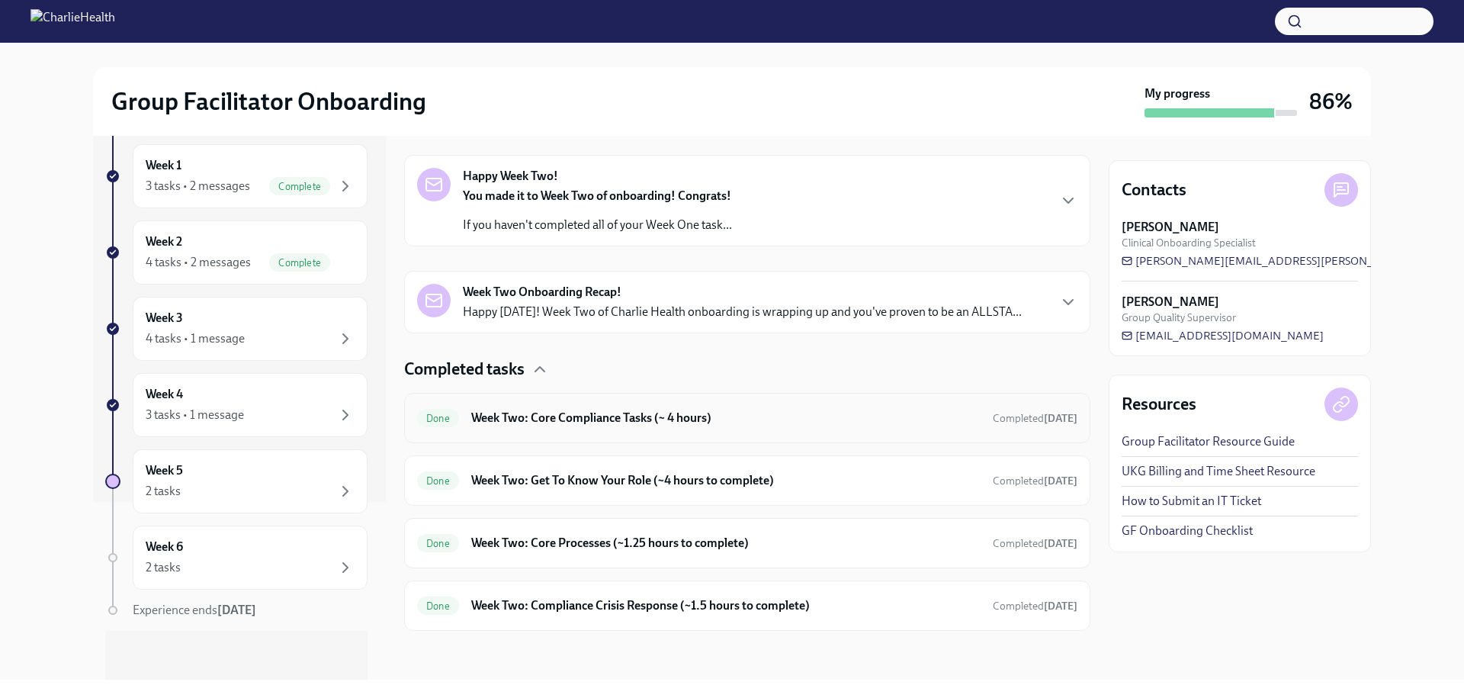
click at [606, 429] on div "Done Week Two: Core Compliance Tasks (~ 4 hours) Completed [DATE]" at bounding box center [747, 418] width 660 height 24
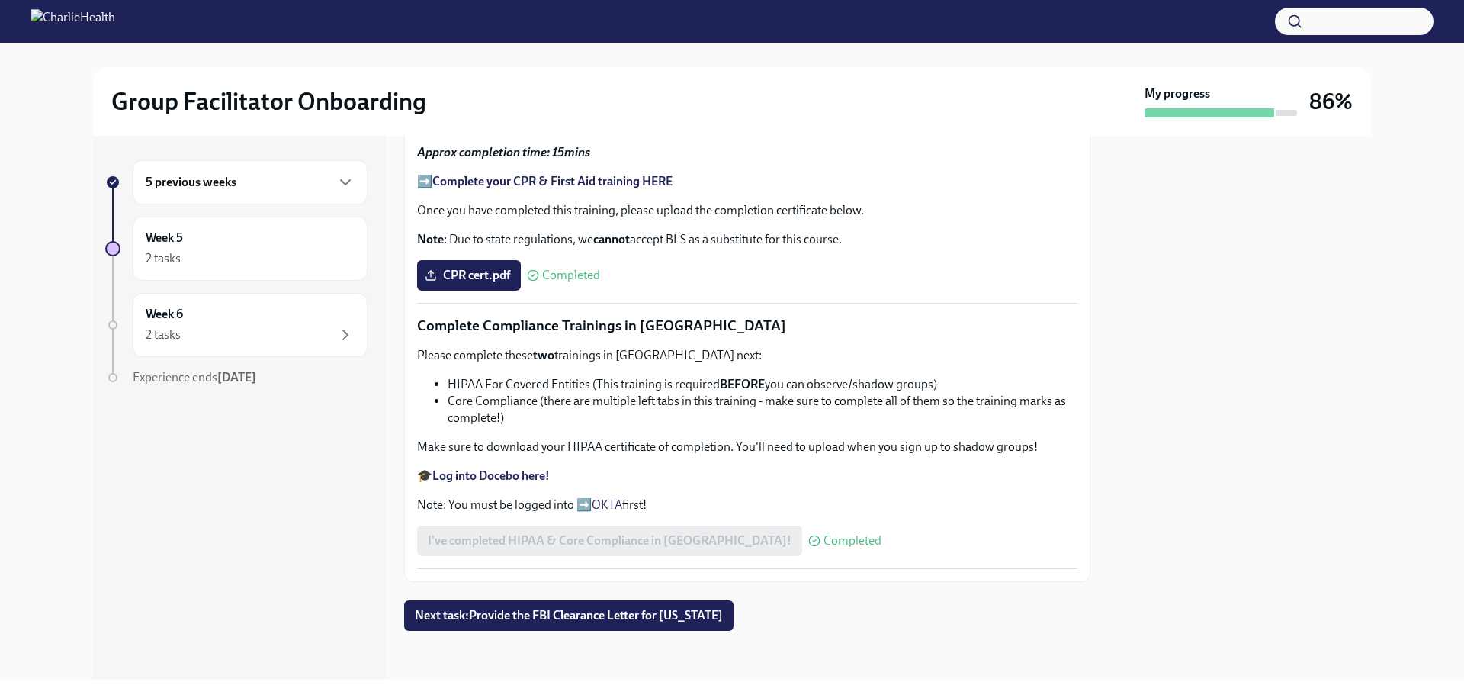
scroll to position [934, 0]
click at [238, 246] on div "Week 5 2 tasks" at bounding box center [250, 249] width 209 height 38
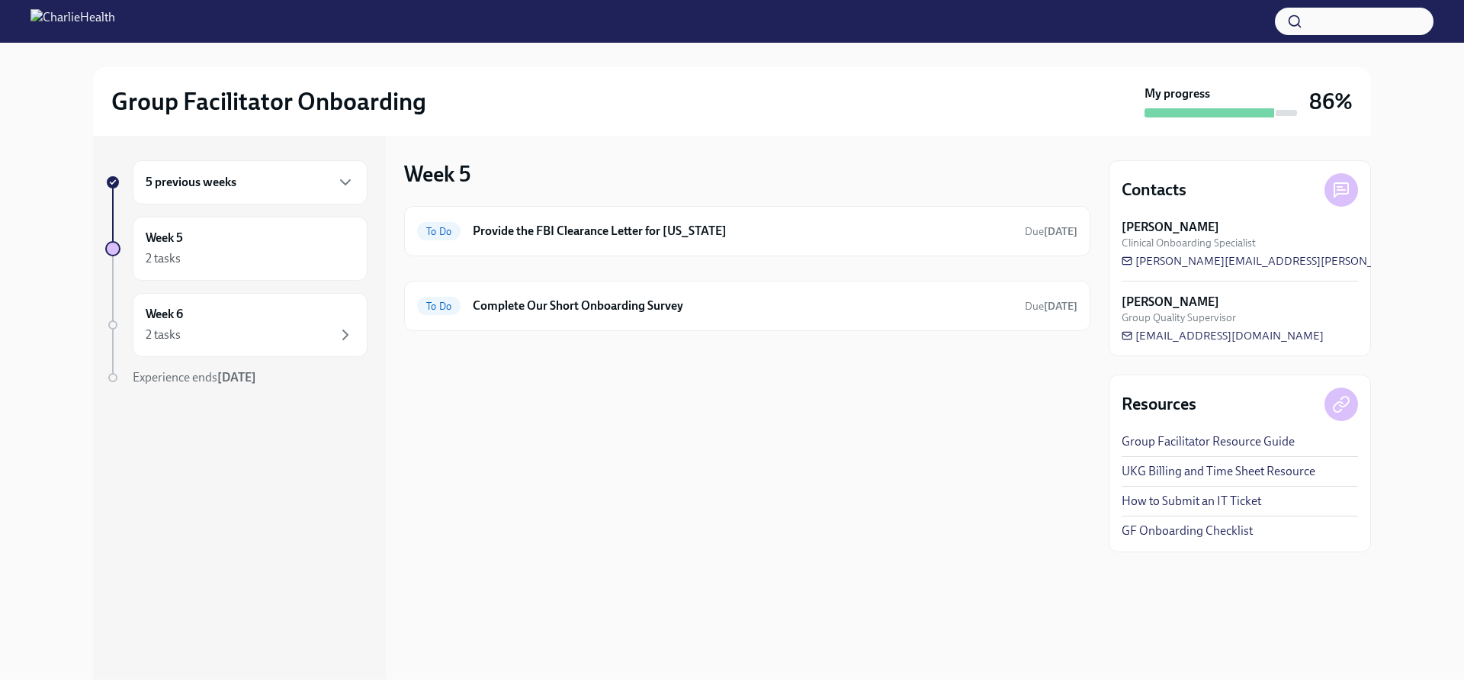
click at [256, 176] on div "5 previous weeks" at bounding box center [250, 182] width 209 height 18
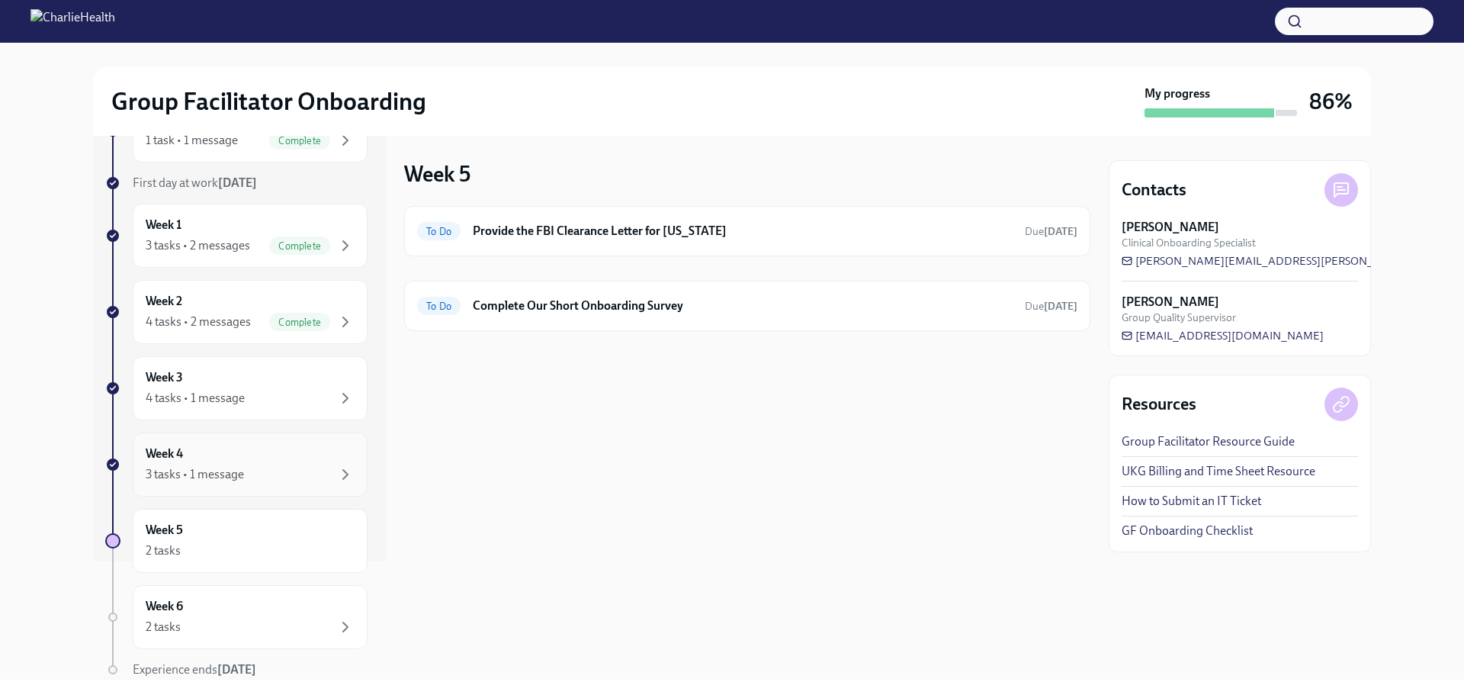
scroll to position [178, 0]
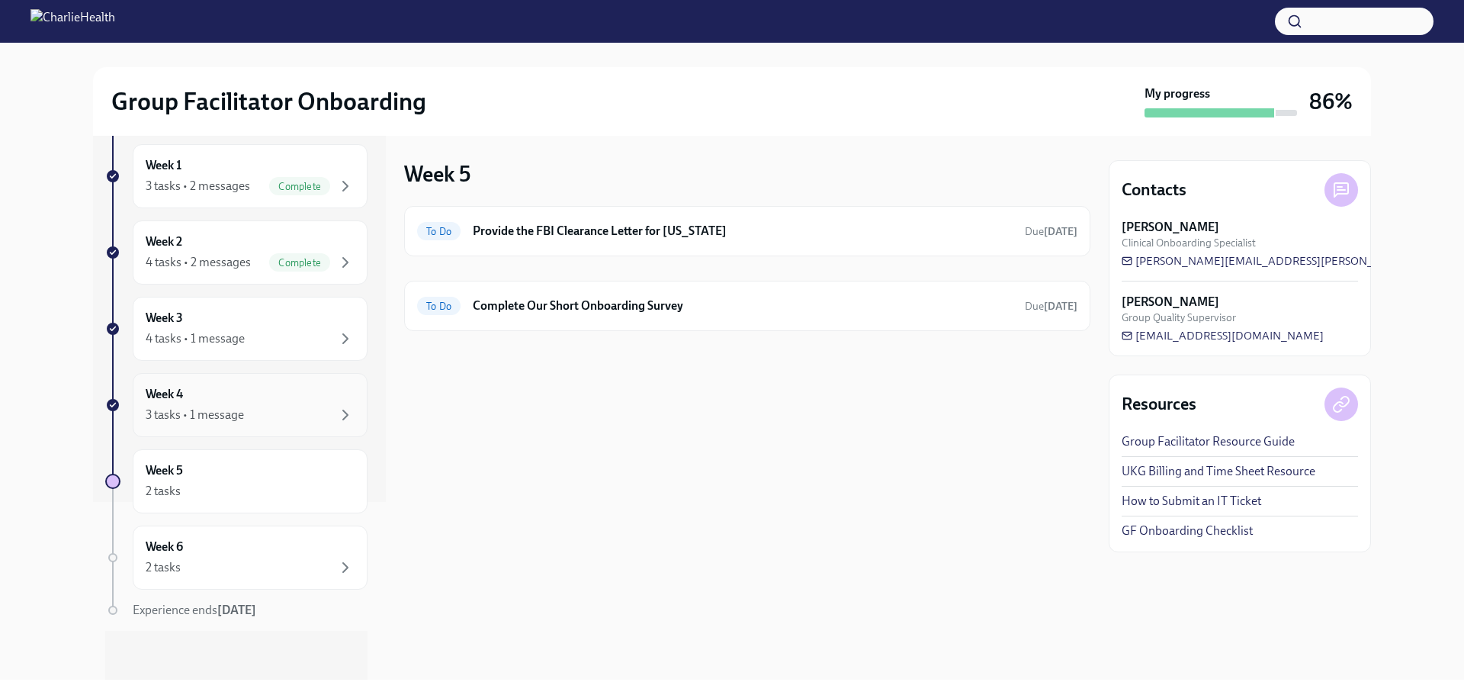
click at [250, 403] on div "Week 4 3 tasks • 1 message" at bounding box center [250, 405] width 209 height 38
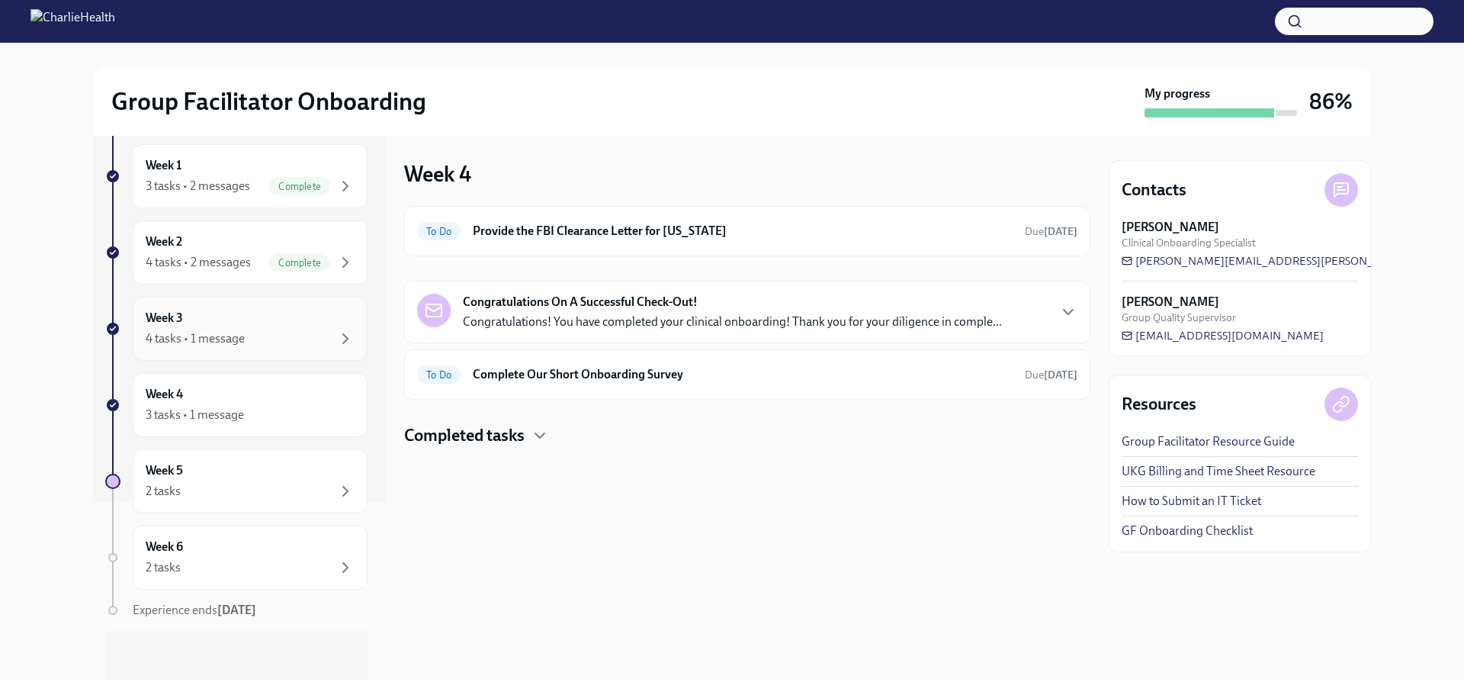
click at [250, 326] on div "Week 3 4 tasks • 1 message" at bounding box center [250, 329] width 209 height 38
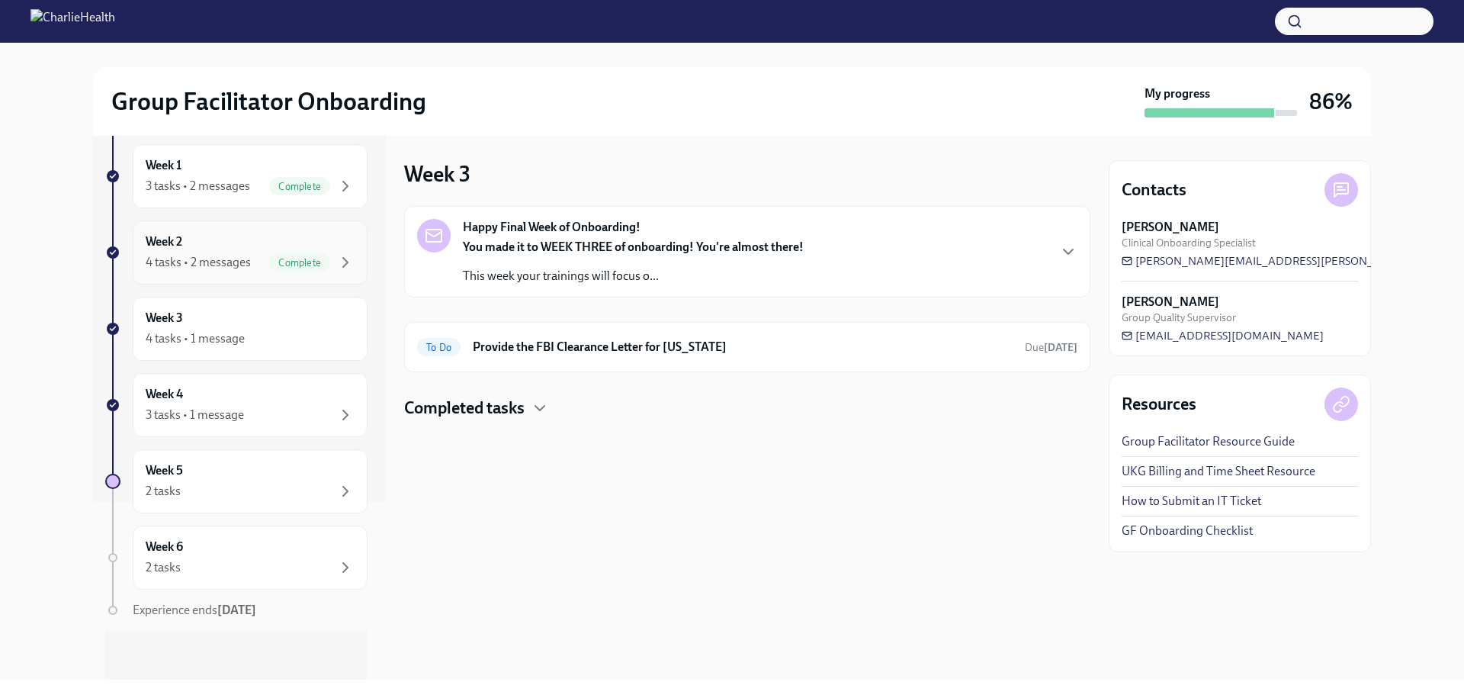
click at [249, 261] on div "4 tasks • 2 messages" at bounding box center [198, 262] width 105 height 17
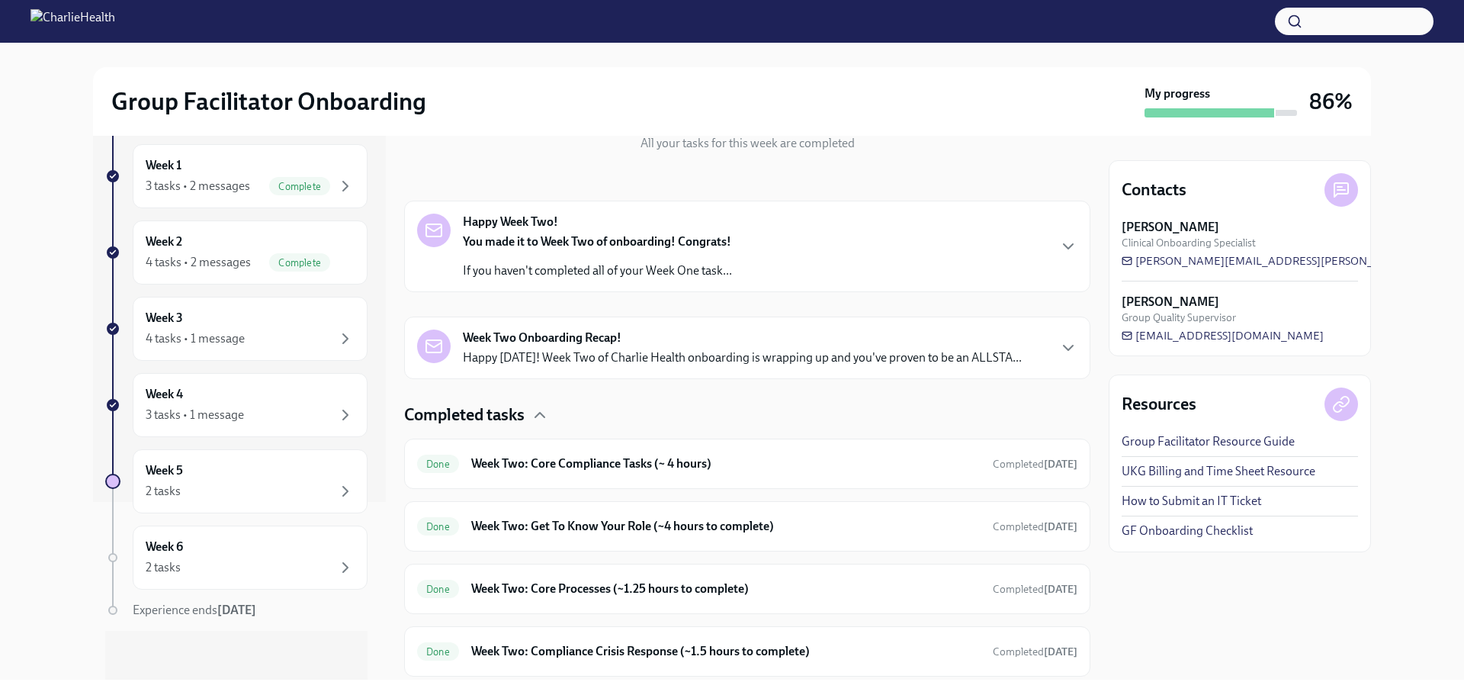
scroll to position [4, 0]
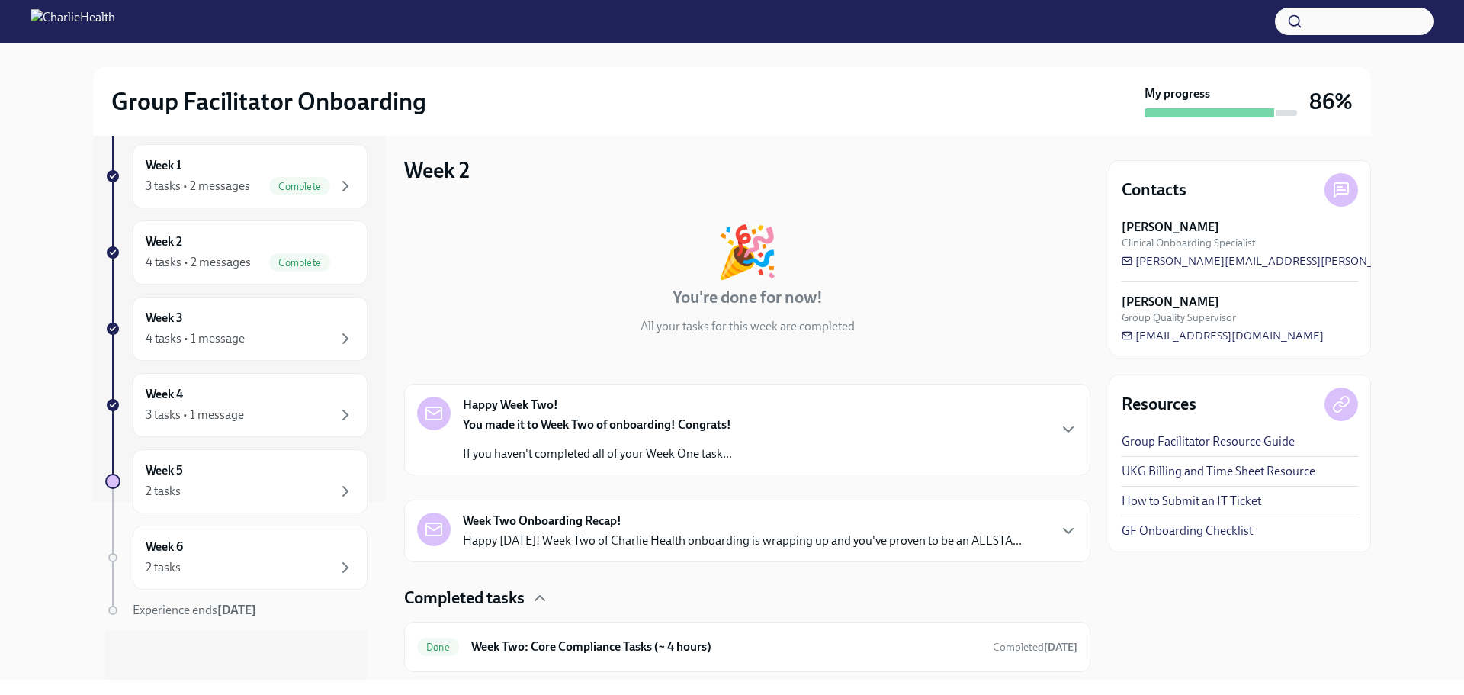
click at [712, 432] on p "You made it to Week Two of onboarding! Congrats!" at bounding box center [597, 424] width 269 height 17
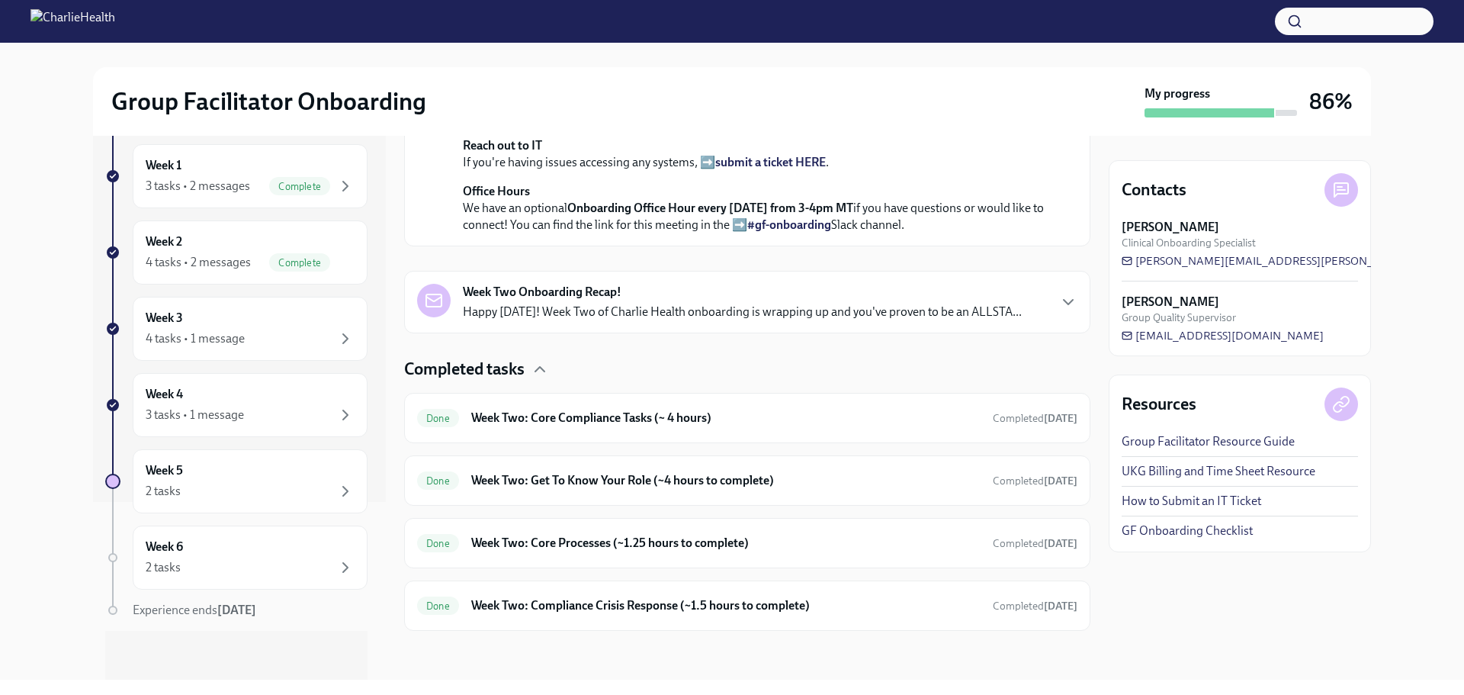
scroll to position [753, 0]
click at [228, 418] on div "3 tasks • 1 message" at bounding box center [195, 415] width 98 height 17
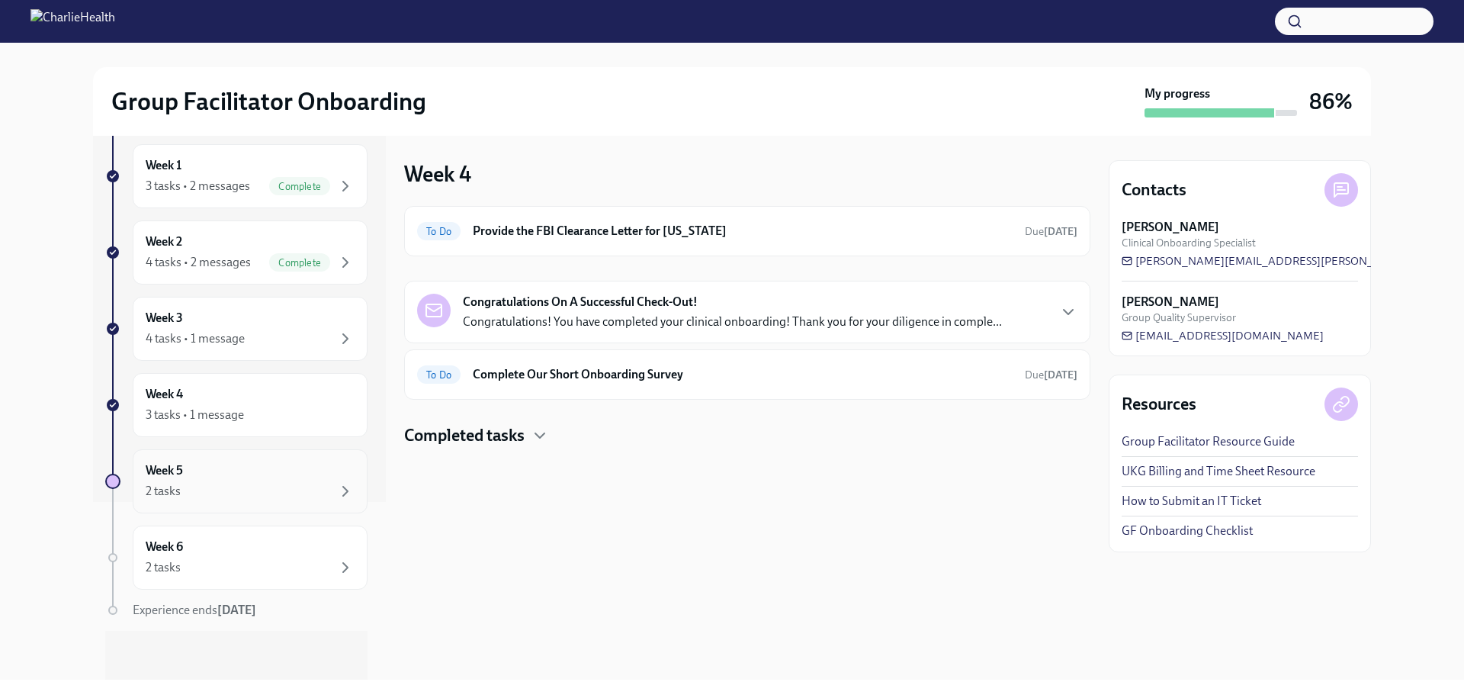
click at [228, 468] on div "Week 5 2 tasks" at bounding box center [250, 481] width 209 height 38
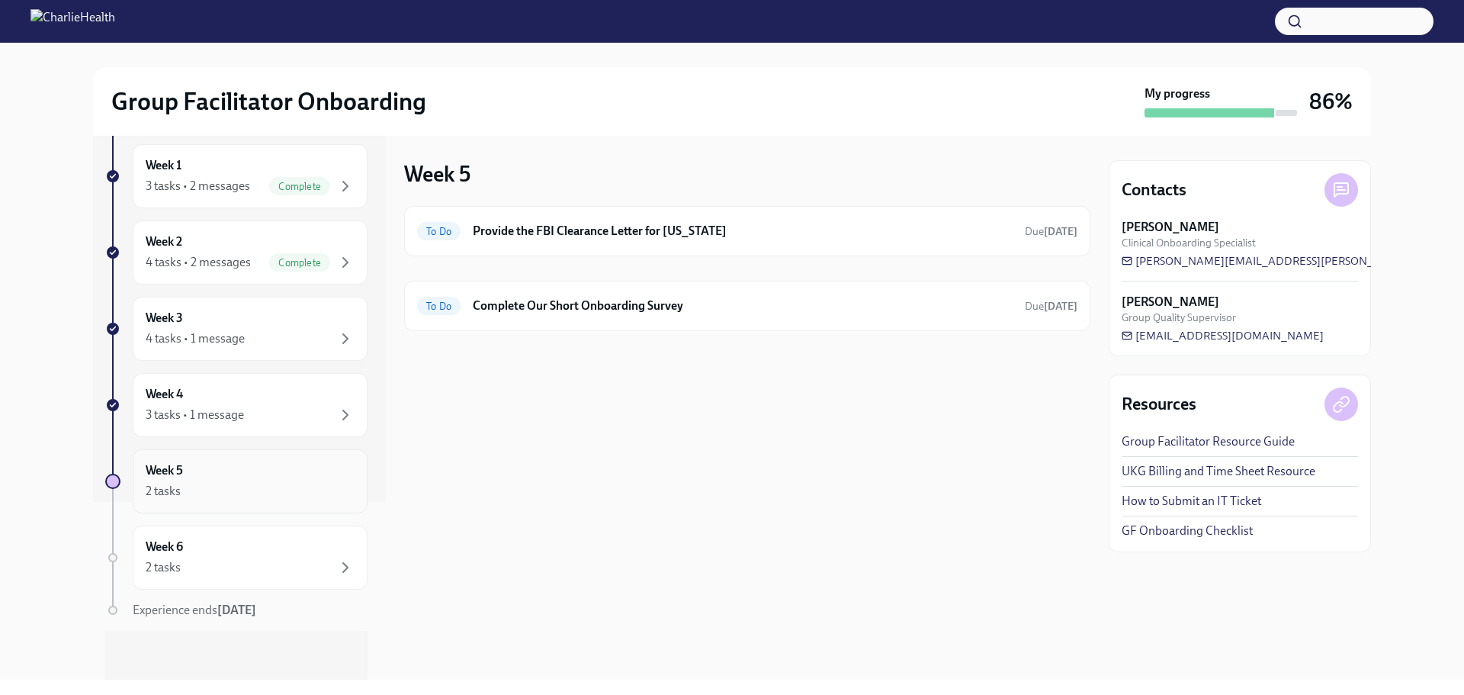
click at [308, 469] on div "Week 5 2 tasks" at bounding box center [250, 481] width 209 height 38
